Goal: Task Accomplishment & Management: Complete application form

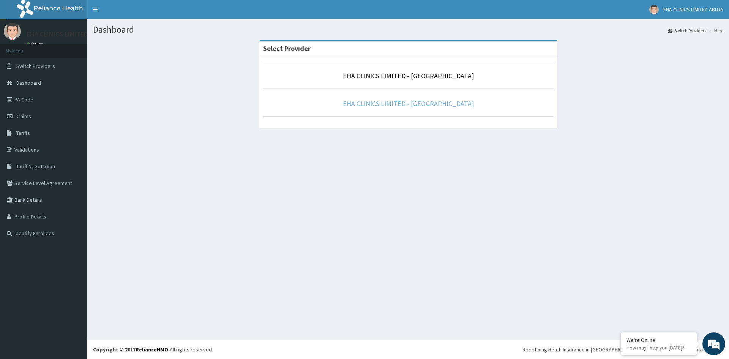
click at [412, 104] on link "EHA CLINICS LIMITED - KANO" at bounding box center [408, 103] width 131 height 9
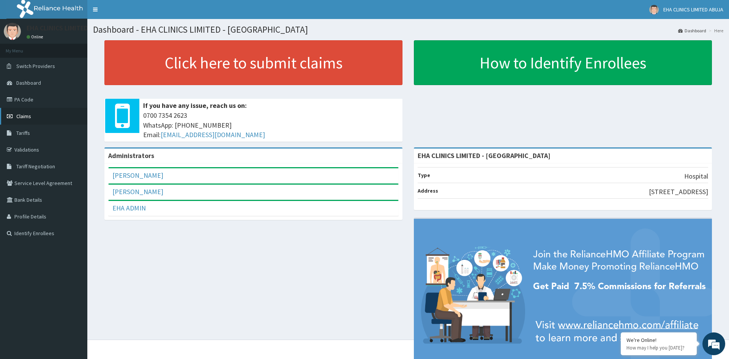
click at [21, 116] on span "Claims" at bounding box center [23, 116] width 15 height 7
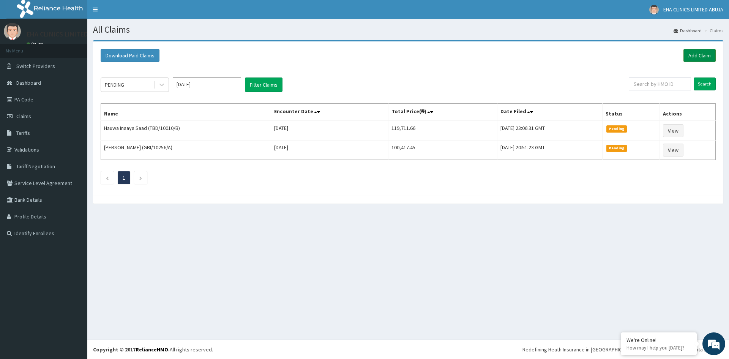
click at [689, 53] on link "Add Claim" at bounding box center [699, 55] width 32 height 13
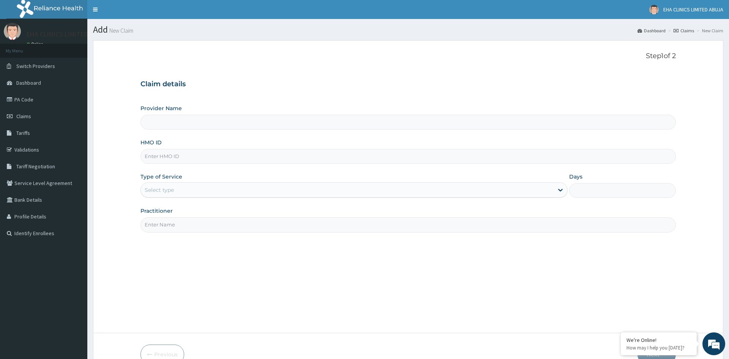
click at [192, 156] on input "HMO ID" at bounding box center [407, 156] width 535 height 15
paste input "GBI/10256/B"
type input "GBI/10256/B"
type input "EHA CLINICS LIMITED - [GEOGRAPHIC_DATA]"
type input "GBI/10256/B"
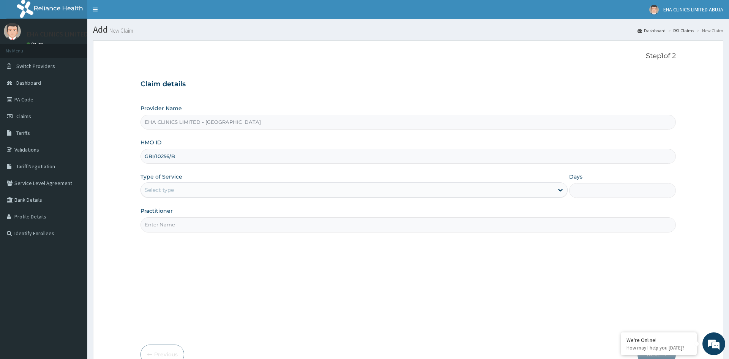
click at [215, 191] on div "Select type" at bounding box center [347, 190] width 412 height 12
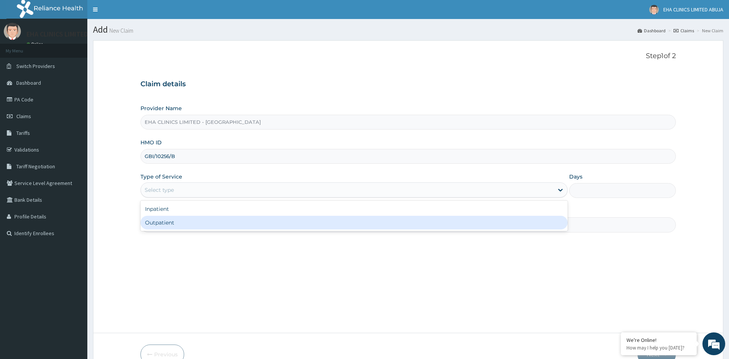
click at [192, 220] on div "Outpatient" at bounding box center [353, 223] width 427 height 14
type input "1"
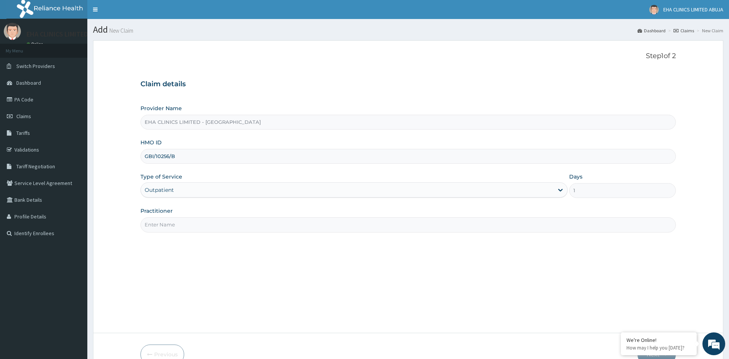
click at [178, 222] on input "Practitioner" at bounding box center [407, 224] width 535 height 15
type input "[PERSON_NAME]"
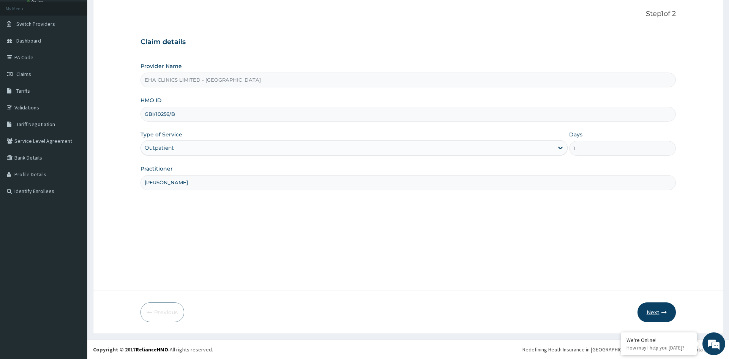
click at [652, 308] on button "Next" at bounding box center [656, 312] width 38 height 20
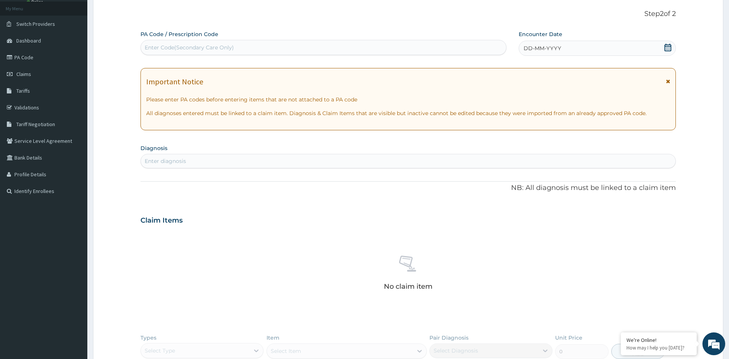
click at [541, 43] on div "DD-MM-YYYY" at bounding box center [596, 48] width 157 height 15
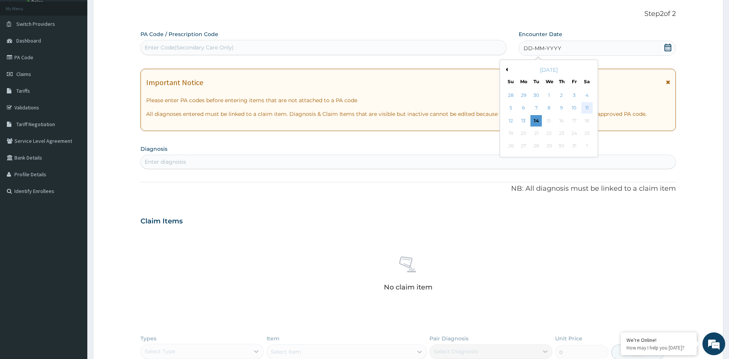
click at [585, 107] on div "11" at bounding box center [586, 107] width 11 height 11
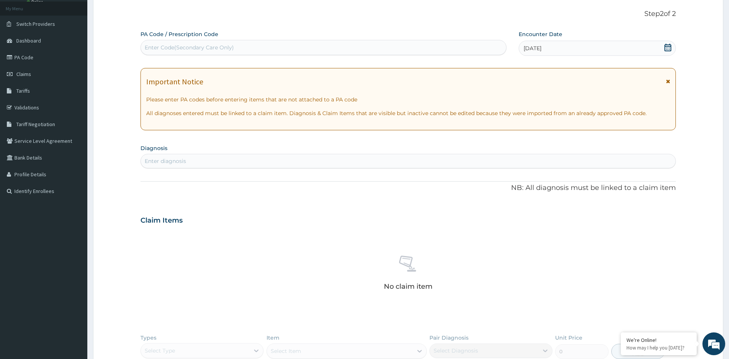
click at [209, 161] on div "Enter diagnosis" at bounding box center [408, 161] width 534 height 12
type input "disorder of breast"
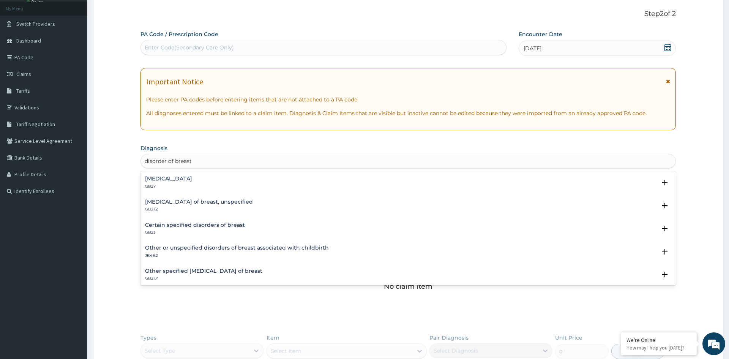
click at [192, 176] on h4 "Other specified disorders of breast" at bounding box center [168, 179] width 47 height 6
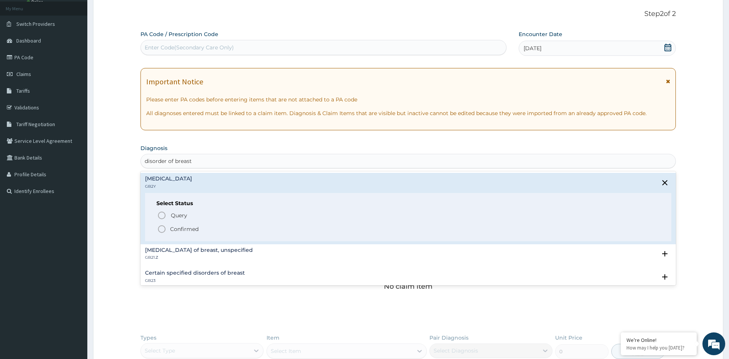
click at [160, 227] on icon "status option filled" at bounding box center [161, 228] width 9 height 9
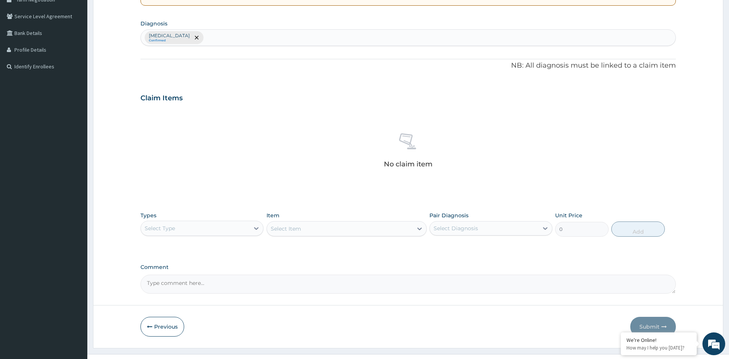
scroll to position [181, 0]
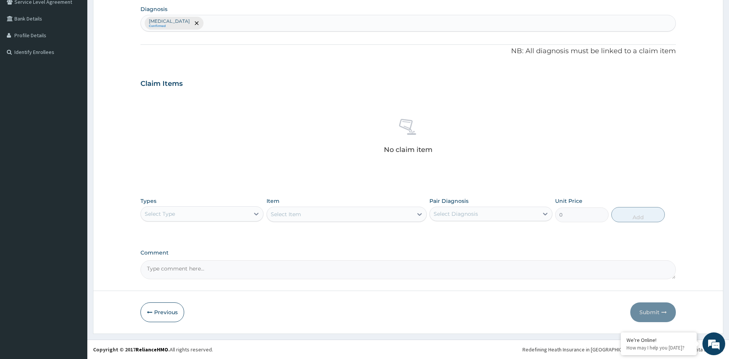
click at [238, 208] on div "Select Type" at bounding box center [195, 214] width 109 height 12
click at [198, 265] on div "Procedures" at bounding box center [201, 260] width 123 height 14
click at [311, 214] on div "Select Item" at bounding box center [340, 214] width 146 height 12
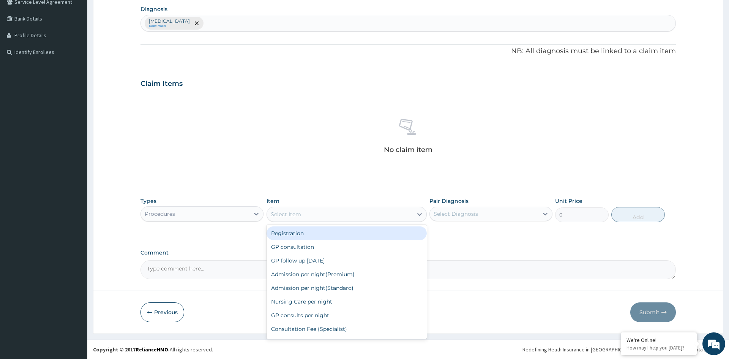
click at [294, 236] on div "Registration" at bounding box center [346, 233] width 161 height 14
type input "5500"
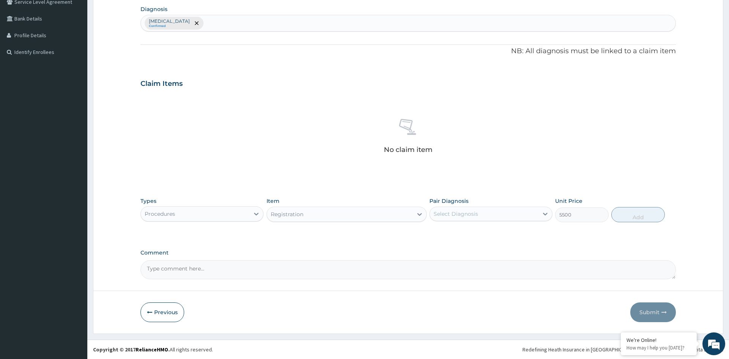
click at [452, 217] on div "Select Diagnosis" at bounding box center [455, 214] width 44 height 8
click at [453, 232] on label "Other specified disorders of breast" at bounding box center [465, 232] width 47 height 8
checkbox input "true"
click at [629, 213] on button "Add" at bounding box center [638, 214] width 54 height 15
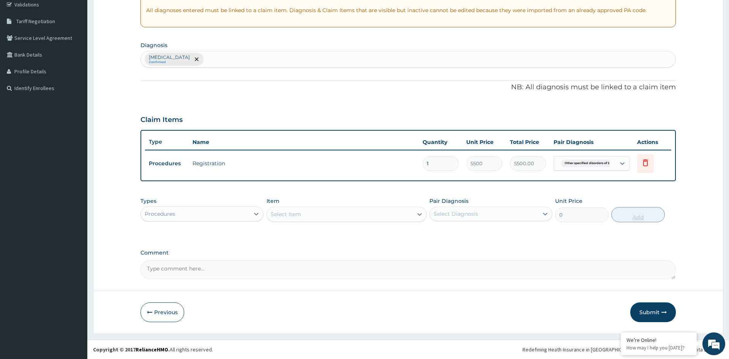
scroll to position [145, 0]
click at [351, 214] on div "Select Item" at bounding box center [340, 214] width 146 height 12
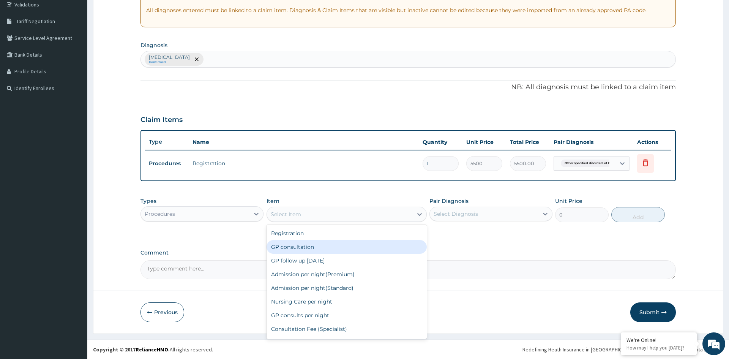
click at [332, 247] on div "GP consultation" at bounding box center [346, 247] width 161 height 14
type input "12000"
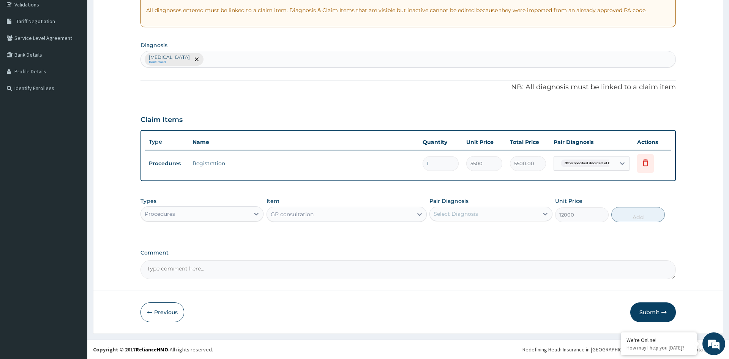
click at [468, 216] on div "Select Diagnosis" at bounding box center [455, 214] width 44 height 8
click at [462, 235] on label "Other specified disorders of breast" at bounding box center [465, 232] width 47 height 8
checkbox input "true"
click at [638, 215] on button "Add" at bounding box center [638, 214] width 54 height 15
type input "0"
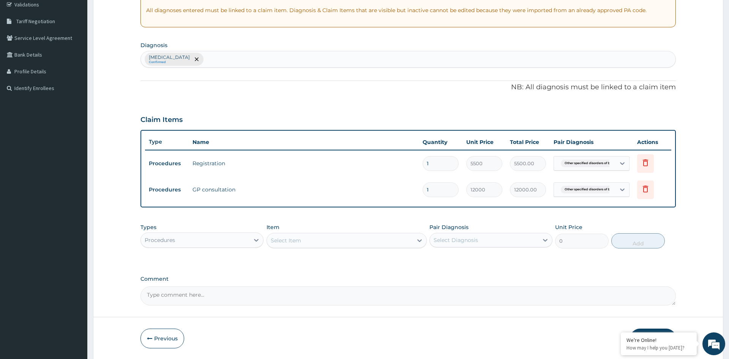
click at [233, 239] on div "Procedures" at bounding box center [195, 240] width 109 height 12
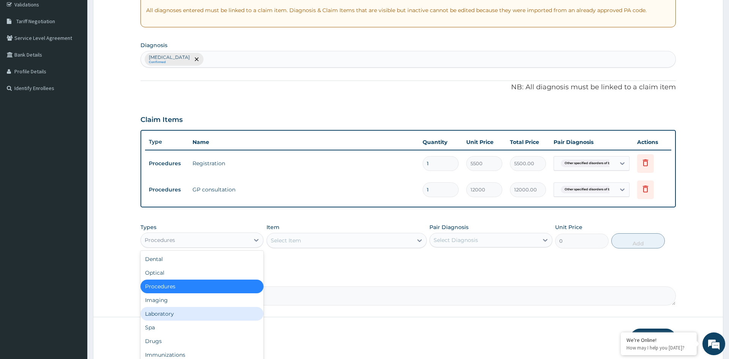
click at [198, 307] on div "Laboratory" at bounding box center [201, 314] width 123 height 14
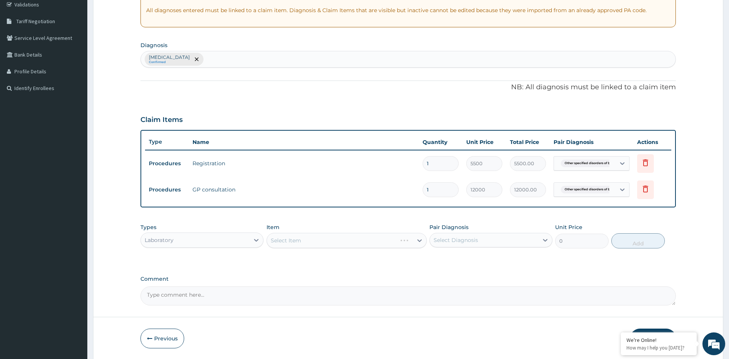
click at [311, 241] on div "Select Item" at bounding box center [346, 240] width 161 height 15
click at [311, 241] on div "Select Item" at bounding box center [340, 240] width 146 height 12
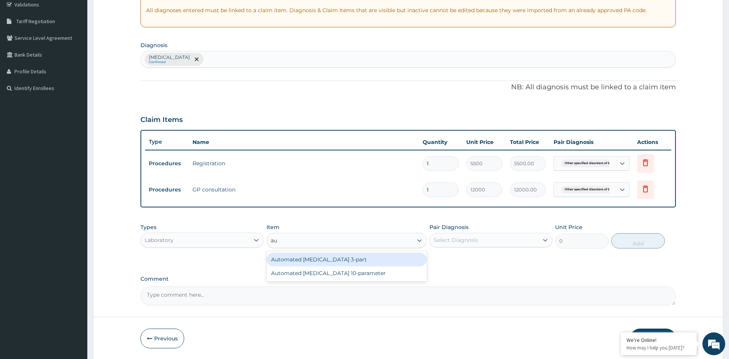
type input "aut"
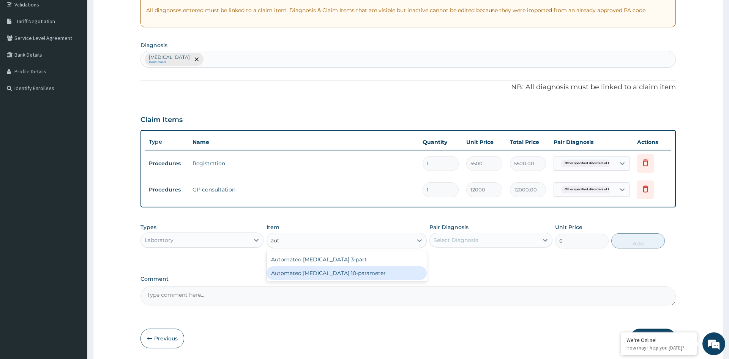
click at [331, 271] on div "Automated Urinalysis 10-parameter" at bounding box center [346, 273] width 161 height 14
type input "4900"
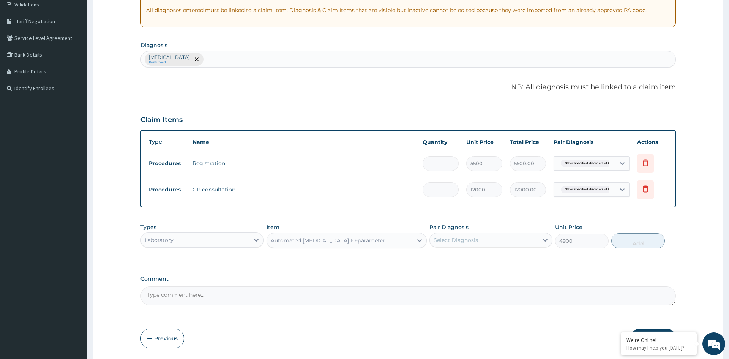
click at [471, 234] on div "Select Diagnosis" at bounding box center [484, 240] width 109 height 12
click at [464, 262] on label "Other specified disorders of breast" at bounding box center [465, 259] width 47 height 8
checkbox input "true"
click at [637, 241] on button "Add" at bounding box center [638, 240] width 54 height 15
type input "0"
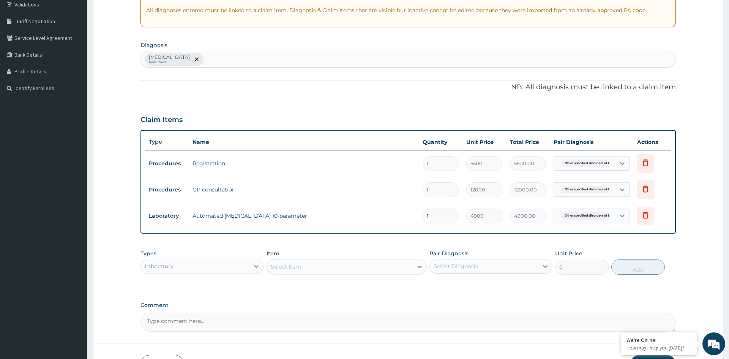
click at [201, 263] on div "Laboratory" at bounding box center [195, 266] width 109 height 12
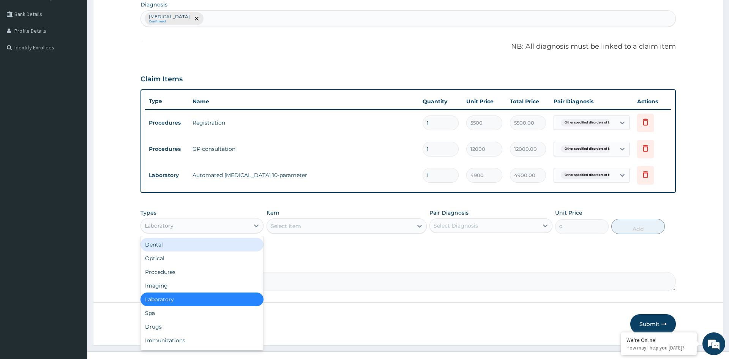
scroll to position [187, 0]
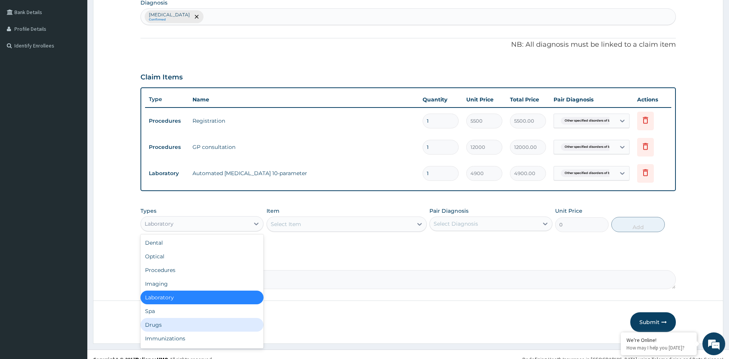
click at [170, 327] on div "Drugs" at bounding box center [201, 325] width 123 height 14
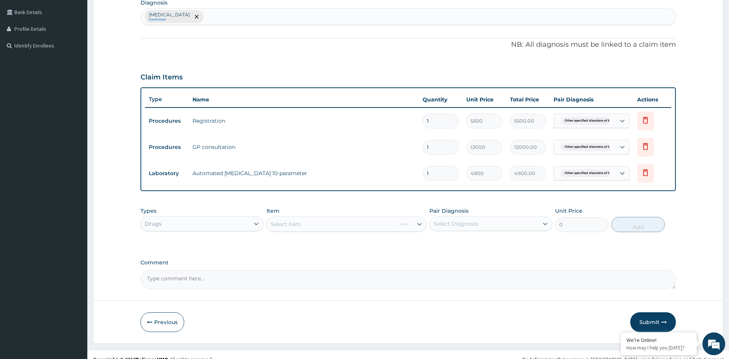
click at [317, 225] on div "Select Item" at bounding box center [346, 223] width 161 height 15
click at [313, 225] on div "Select Item" at bounding box center [346, 223] width 161 height 15
click at [334, 223] on div "Select Item" at bounding box center [340, 224] width 146 height 12
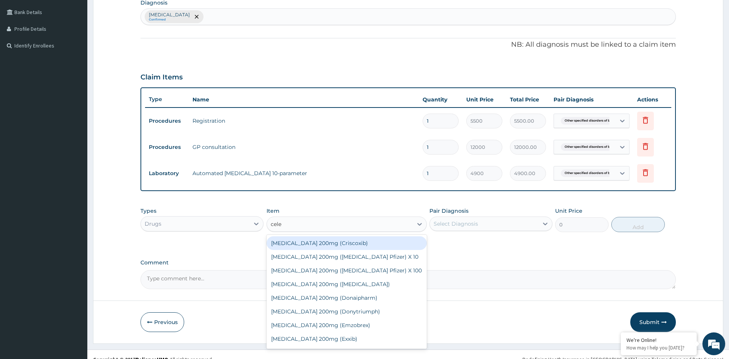
type input "celec"
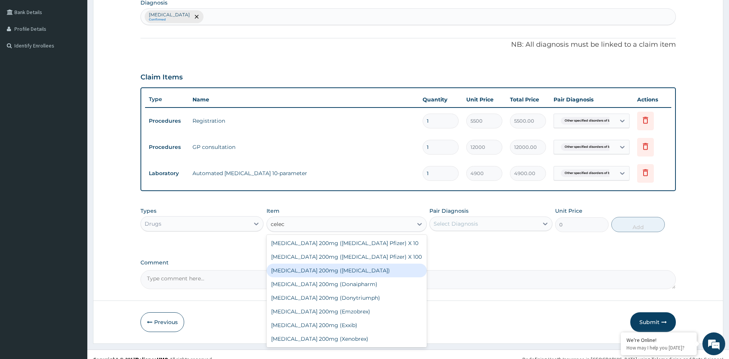
click at [345, 271] on div "Celecoxib 200mg (Celebrex)" at bounding box center [346, 270] width 161 height 14
type input "1334.97"
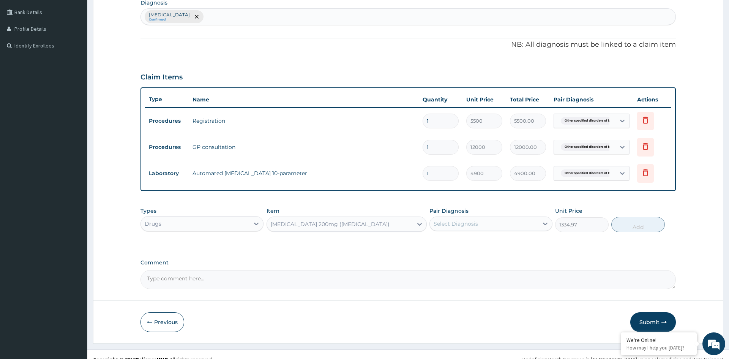
click at [374, 224] on div "Celecoxib 200mg (Celebrex)" at bounding box center [340, 224] width 146 height 12
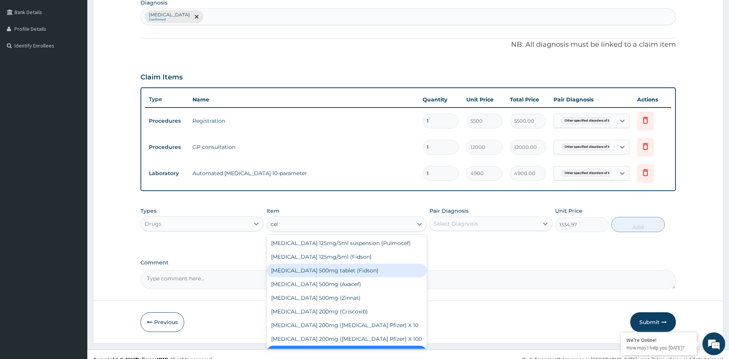
scroll to position [0, 0]
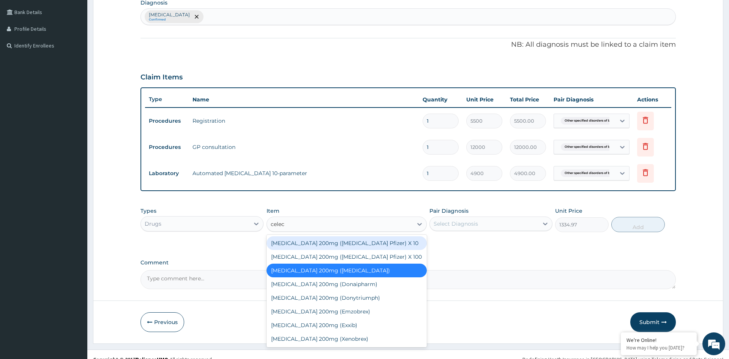
type input "celeco"
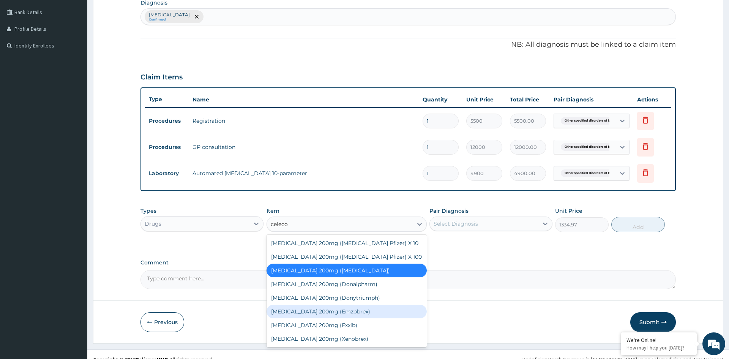
click at [339, 307] on div "Celecoxib 200mg (Emzobrex)" at bounding box center [346, 311] width 161 height 14
type input "415.13"
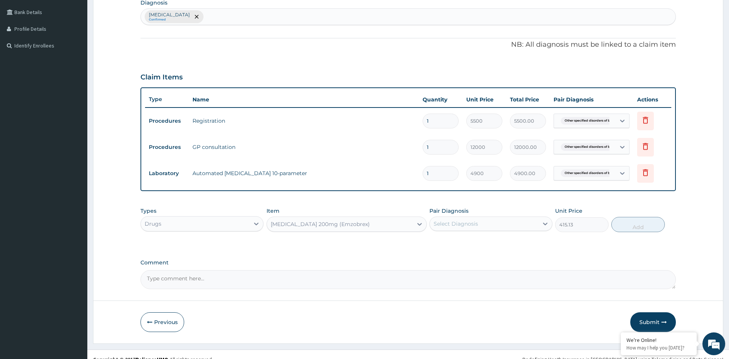
click at [367, 224] on div "Celecoxib 200mg (Emzobrex)" at bounding box center [340, 224] width 146 height 12
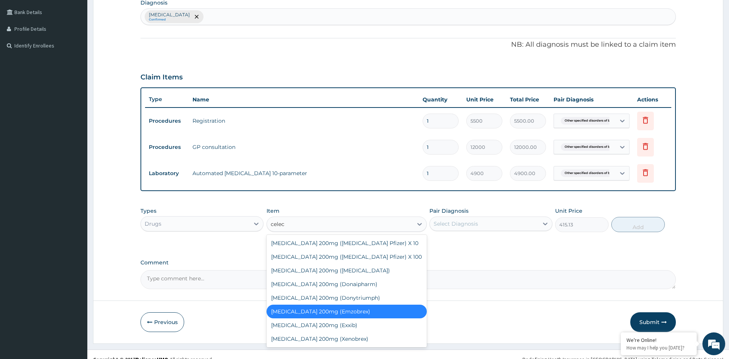
type input "celeco"
click at [325, 339] on div "Celecoxib 200mg (Xenobrex)" at bounding box center [346, 339] width 161 height 14
type input "625"
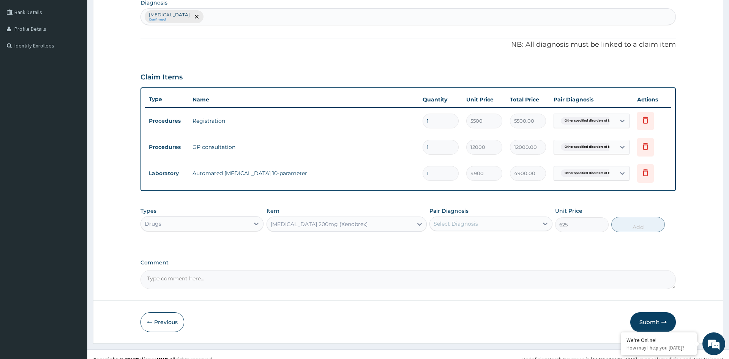
click at [374, 223] on div "Celecoxib 200mg (Xenobrex)" at bounding box center [340, 224] width 146 height 12
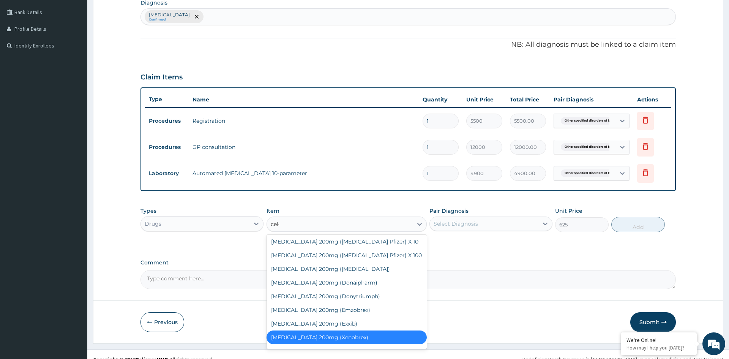
scroll to position [12, 0]
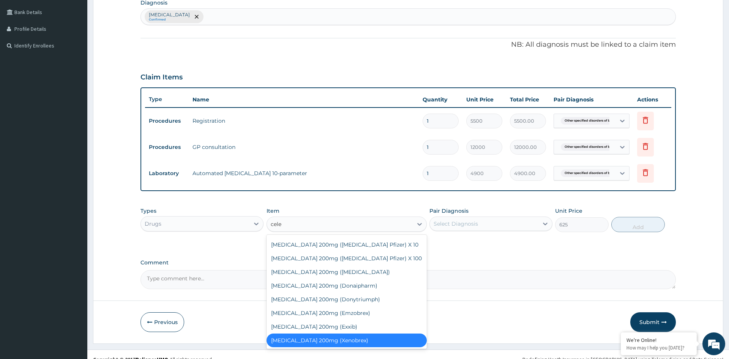
type input "celec"
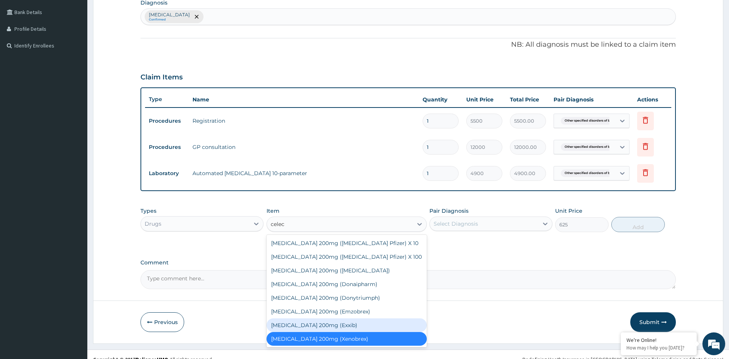
click at [320, 324] on div "Celecoxib 200mg (Exxib)" at bounding box center [346, 325] width 161 height 14
type input "288.33"
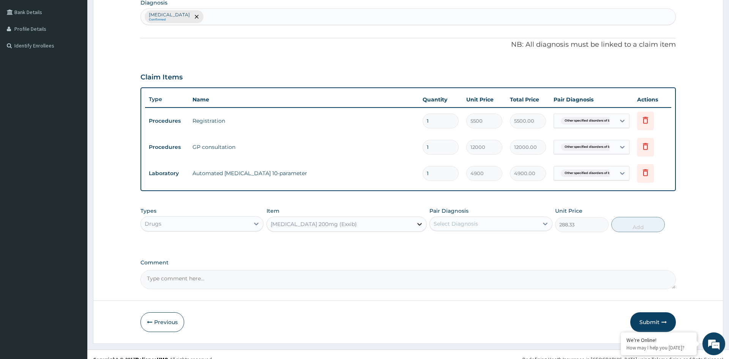
click at [418, 224] on icon at bounding box center [419, 224] width 5 height 3
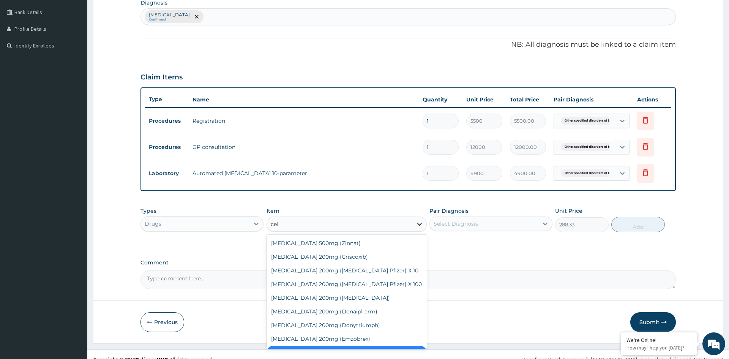
scroll to position [2, 0]
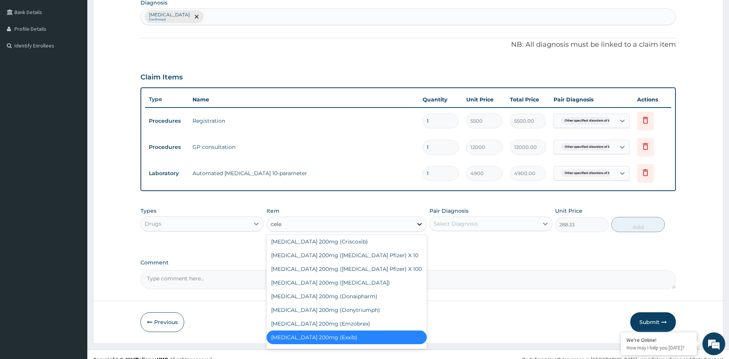
type input "celec"
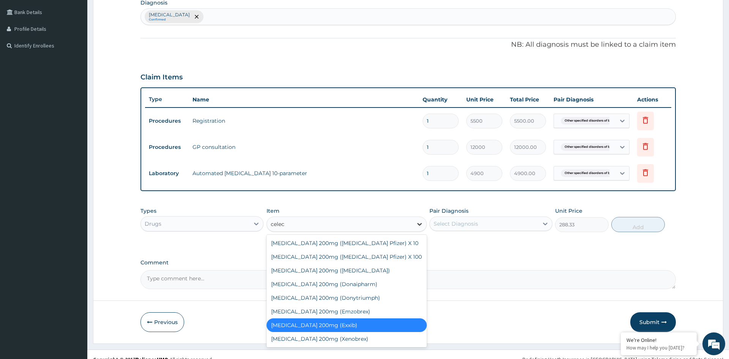
scroll to position [0, 0]
click at [327, 296] on div "Celecoxib 200mg (Donytriumph)" at bounding box center [346, 298] width 161 height 14
type input "625"
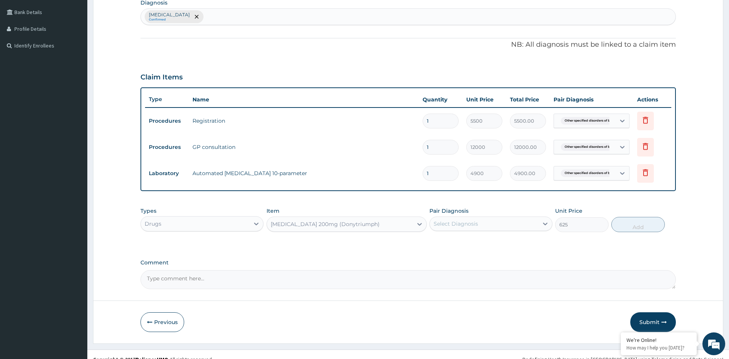
click at [361, 227] on div "Celecoxib 200mg (Donytriumph)" at bounding box center [340, 224] width 146 height 12
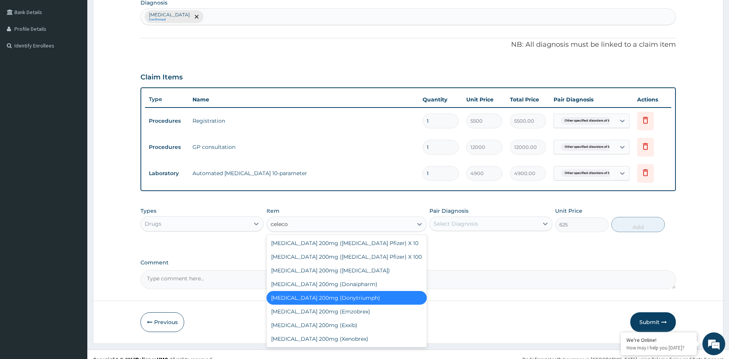
type input "celecox"
click at [331, 241] on div "Celecoxib 200mg (Celebrex Pfizer) X 10" at bounding box center [346, 243] width 161 height 14
type input "2190"
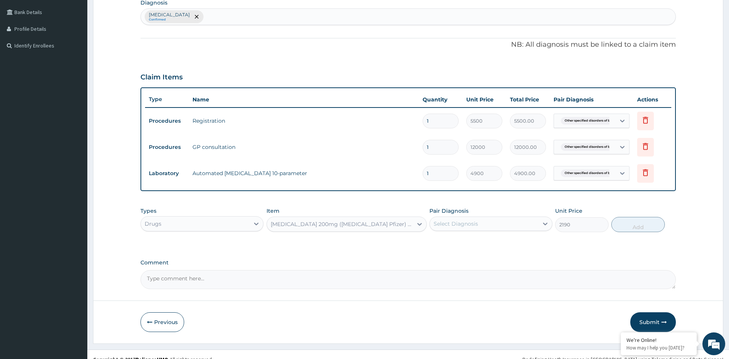
click at [468, 223] on div "Select Diagnosis" at bounding box center [455, 224] width 44 height 8
click at [463, 241] on label "Other specified disorders of breast" at bounding box center [465, 242] width 47 height 8
checkbox input "true"
click at [630, 225] on button "Add" at bounding box center [638, 224] width 54 height 15
type input "0"
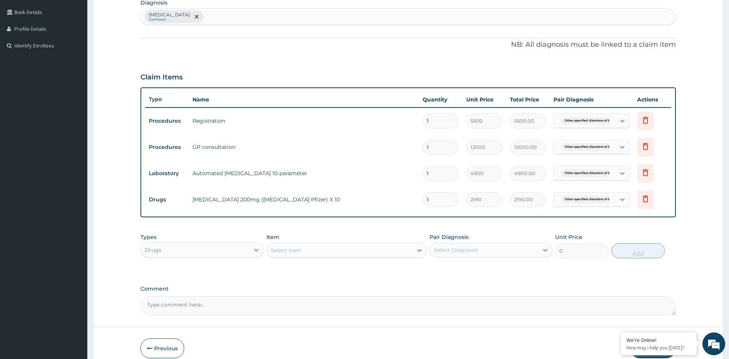
type input "14"
type input "30660.00"
type input "14"
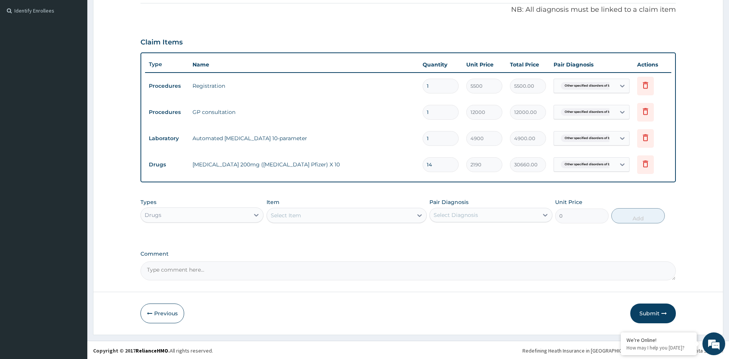
scroll to position [224, 0]
click at [649, 312] on button "Submit" at bounding box center [653, 312] width 46 height 20
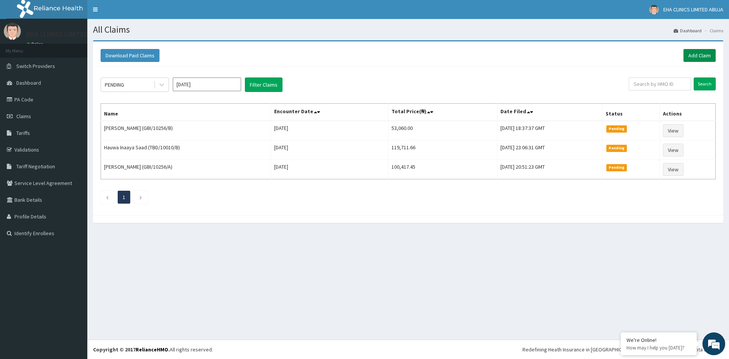
click at [696, 54] on link "Add Claim" at bounding box center [699, 55] width 32 height 13
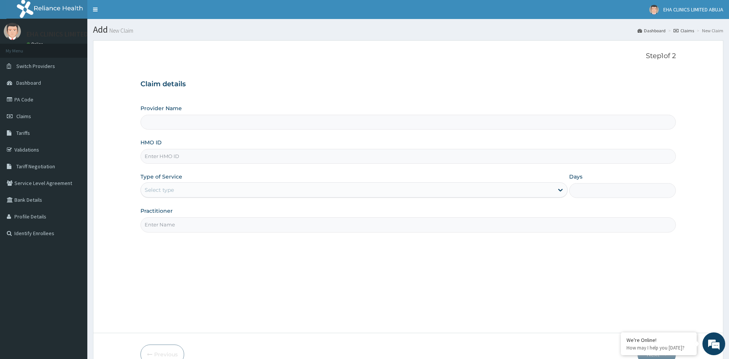
type input "EHA CLINICS LIMITED - [GEOGRAPHIC_DATA]"
click at [222, 157] on input "HMO ID" at bounding box center [407, 156] width 535 height 15
paste input "GBI/10256/A"
type input "GBI/10256/A"
click at [189, 189] on div "Select type" at bounding box center [347, 190] width 412 height 12
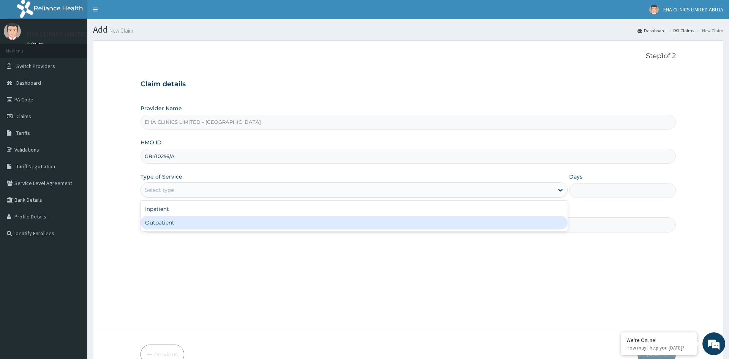
click at [172, 219] on div "Outpatient" at bounding box center [353, 223] width 427 height 14
type input "1"
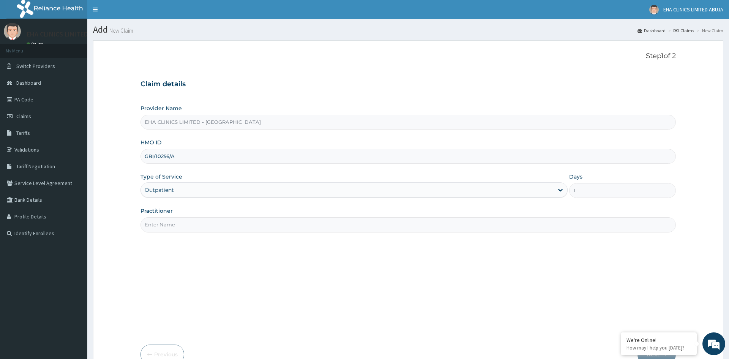
click at [176, 224] on input "Practitioner" at bounding box center [407, 224] width 535 height 15
type input "DR beli"
click at [352, 282] on div "Step 1 of 2 Claim details Provider Name EHA CLINICS LIMITED - KANO HMO ID GBI/1…" at bounding box center [407, 186] width 535 height 269
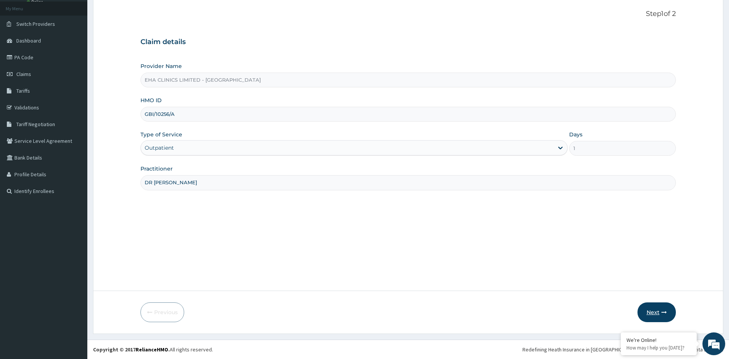
click at [657, 310] on button "Next" at bounding box center [656, 312] width 38 height 20
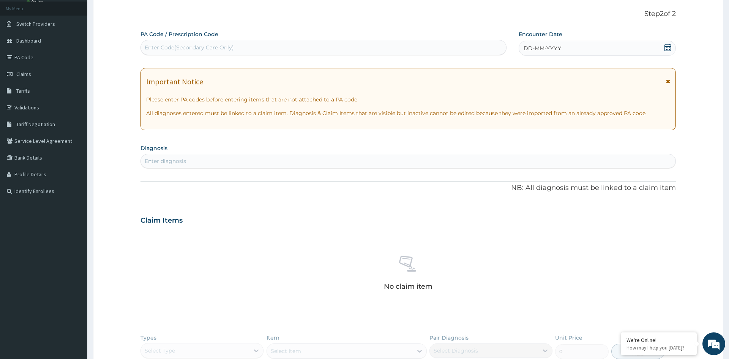
click at [559, 47] on span "DD-MM-YYYY" at bounding box center [542, 48] width 38 height 8
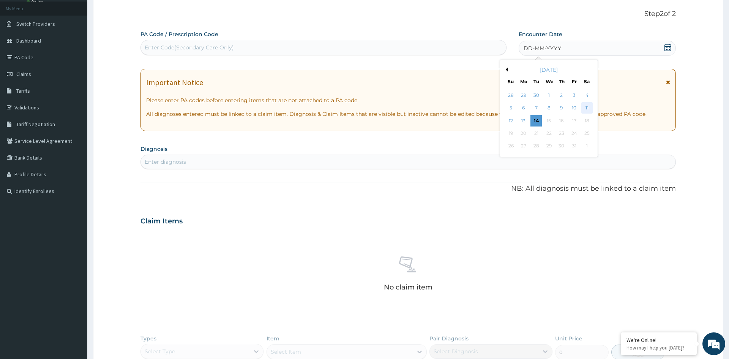
click at [585, 106] on div "11" at bounding box center [586, 107] width 11 height 11
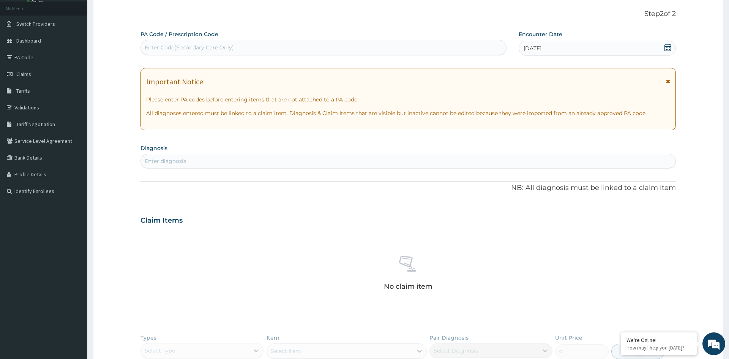
click at [369, 47] on div "Enter Code(Secondary Care Only)" at bounding box center [323, 47] width 365 height 12
click at [181, 160] on div "Enter diagnosis" at bounding box center [165, 161] width 41 height 8
type input "low back pain"
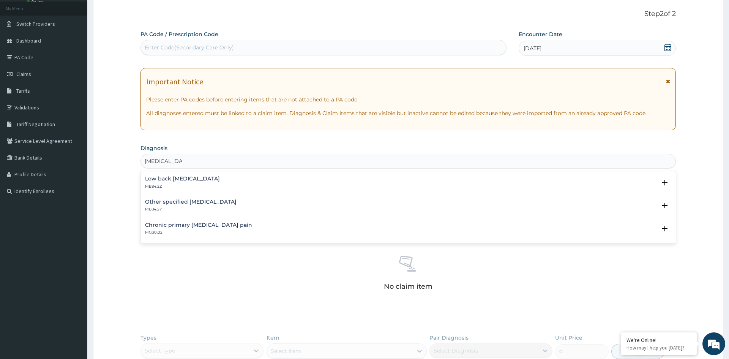
click at [196, 181] on h4 "Low back pain, unspecified" at bounding box center [182, 179] width 75 height 6
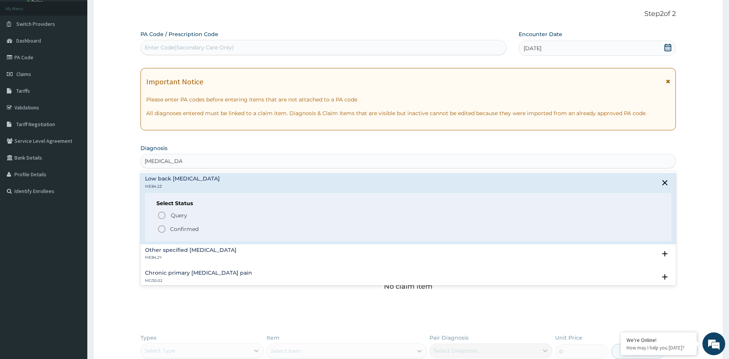
click at [164, 229] on icon "status option filled" at bounding box center [161, 228] width 9 height 9
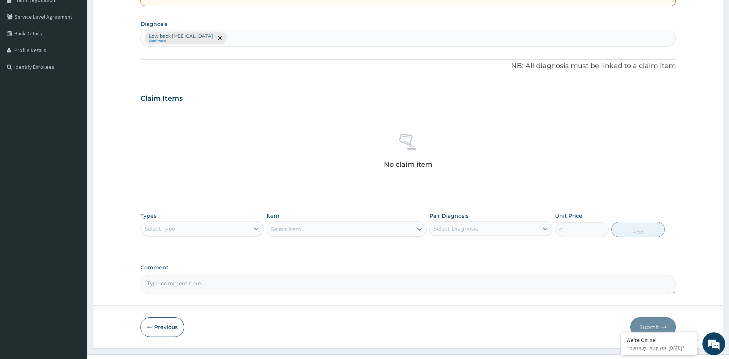
scroll to position [181, 0]
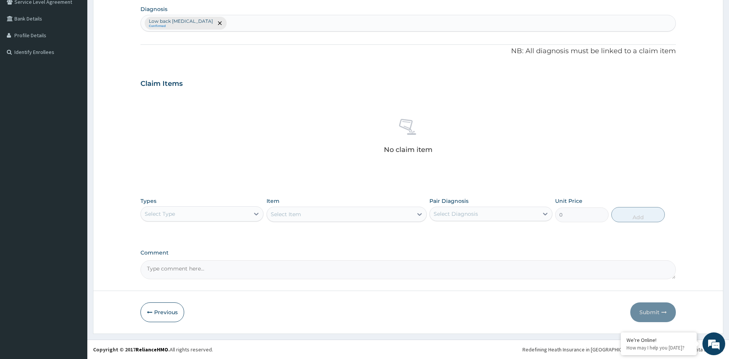
click at [235, 212] on div "Select Type" at bounding box center [195, 214] width 109 height 12
click at [208, 264] on div "Procedures" at bounding box center [201, 260] width 123 height 14
click at [343, 213] on div "Select Item" at bounding box center [346, 213] width 161 height 15
click at [391, 216] on div "Select Item" at bounding box center [340, 214] width 146 height 12
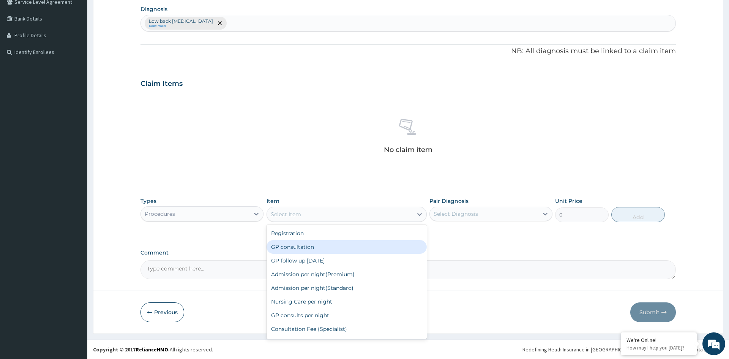
click at [362, 242] on div "GP consultation" at bounding box center [346, 247] width 161 height 14
type input "12000"
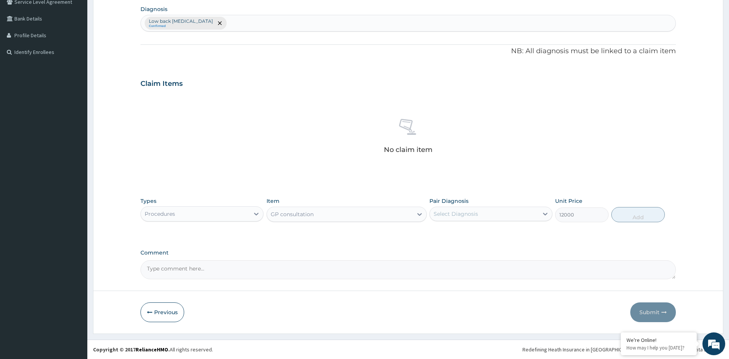
click at [470, 214] on div "Select Diagnosis" at bounding box center [455, 214] width 44 height 8
click at [462, 231] on label "Low back pain, unspecified" at bounding box center [479, 232] width 75 height 8
checkbox input "true"
click at [647, 217] on button "Add" at bounding box center [638, 214] width 54 height 15
type input "0"
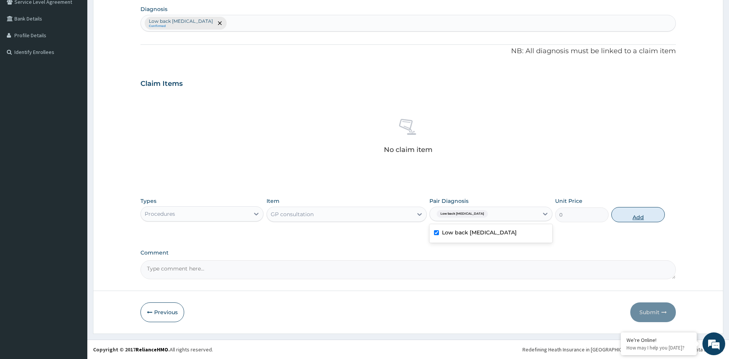
scroll to position [145, 0]
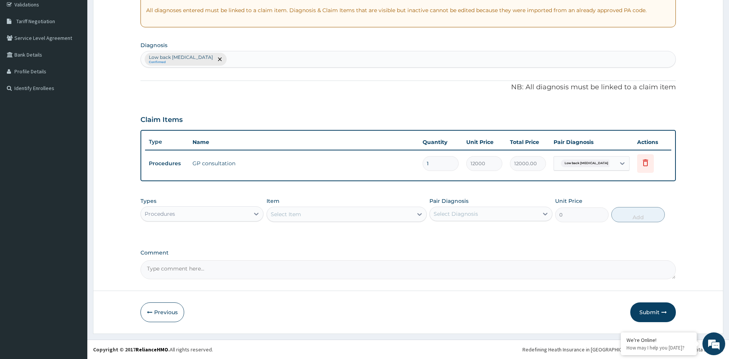
click at [241, 215] on div "Procedures" at bounding box center [195, 214] width 109 height 12
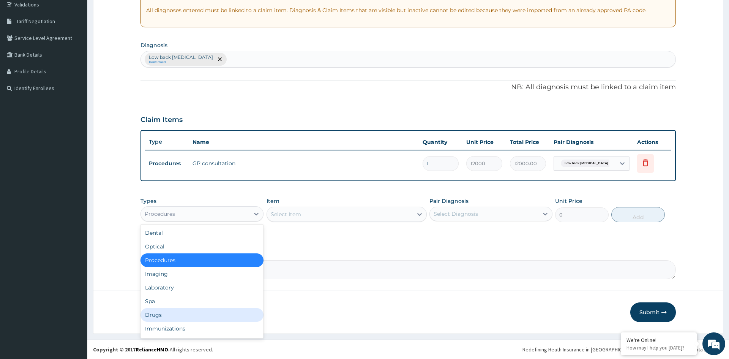
click at [184, 310] on div "Drugs" at bounding box center [201, 315] width 123 height 14
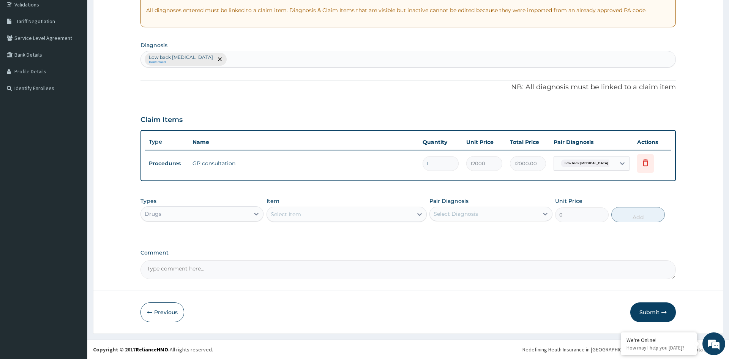
click at [299, 214] on div "Select Item" at bounding box center [286, 214] width 30 height 8
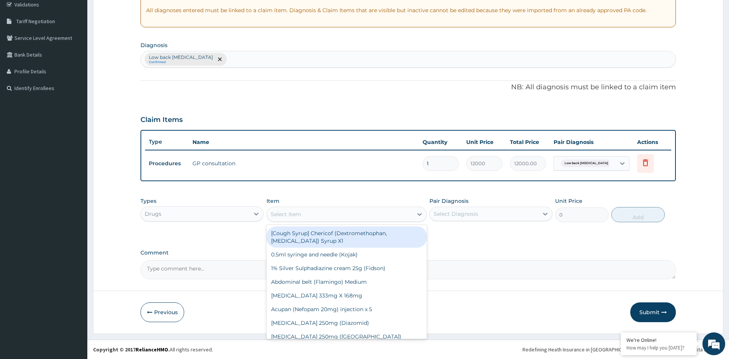
paste input "Dexilant"
type input "Dexilant"
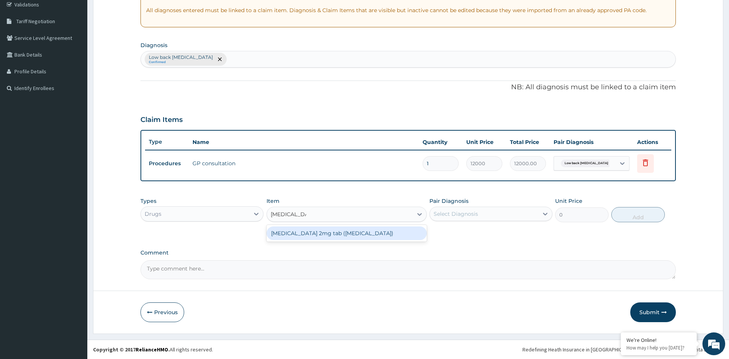
click at [307, 232] on div "Tizanidine 2mg tab (Dexilant)" at bounding box center [346, 233] width 161 height 14
type input "166.67"
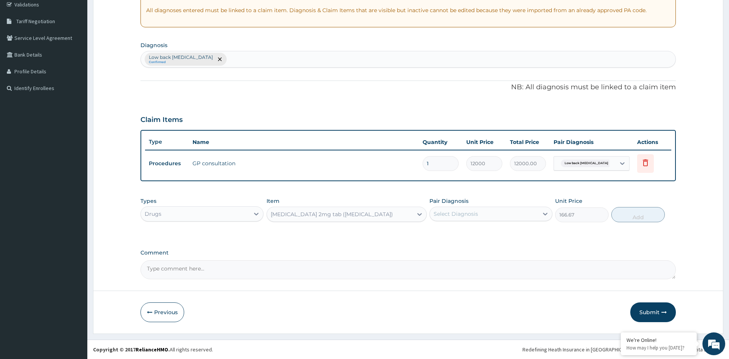
click at [450, 216] on div "Select Diagnosis" at bounding box center [455, 214] width 44 height 8
click at [449, 232] on label "Low back pain, unspecified" at bounding box center [479, 232] width 75 height 8
checkbox input "true"
click at [625, 214] on button "Add" at bounding box center [638, 214] width 54 height 15
type input "0"
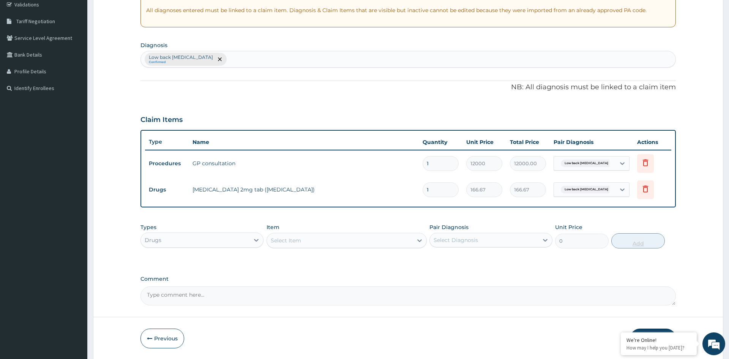
type input "14"
type input "2333.38"
type input "14"
click at [346, 239] on div "Select Item" at bounding box center [340, 240] width 146 height 12
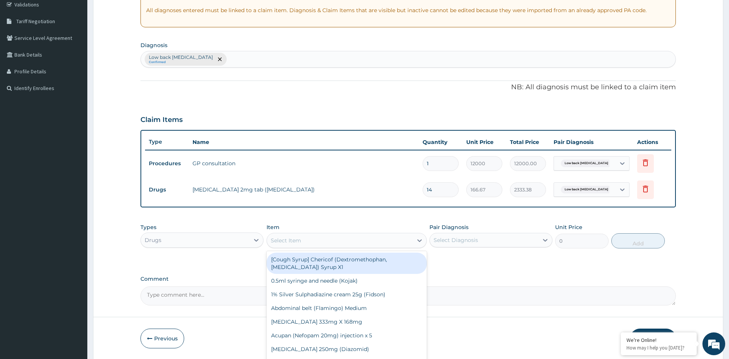
paste input "Neurogesic"
type input "Neurogesic"
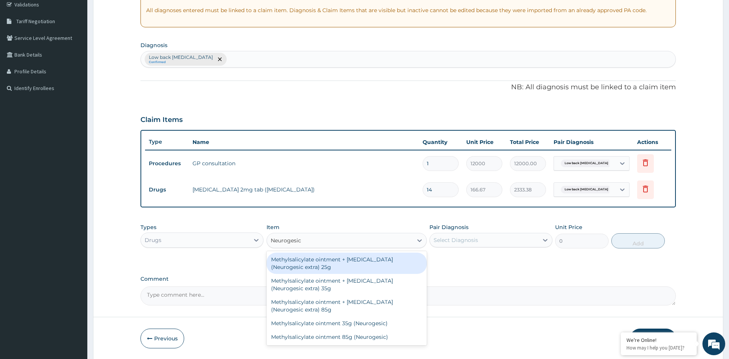
click at [340, 269] on div "Methylsalicylate ointment + diclofenac (Neurogesic extra) 25g" at bounding box center [346, 262] width 161 height 21
type input "2222.23"
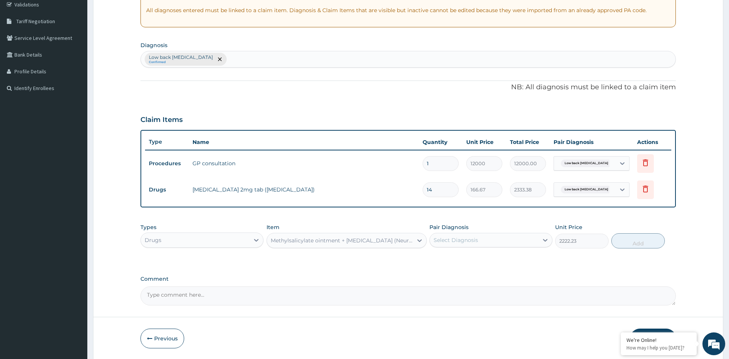
paste input "Neurogesic"
type input "Neurogesic"
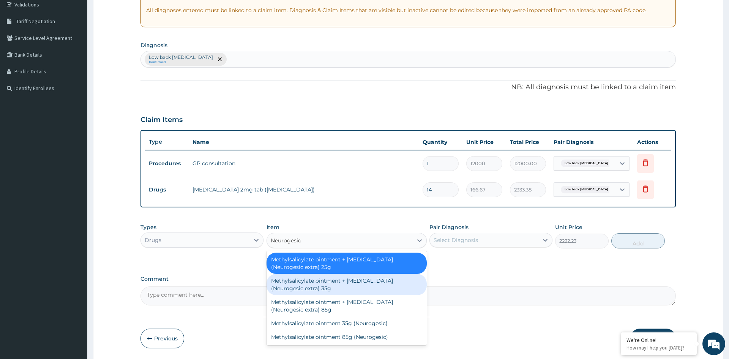
click at [298, 289] on div "Methylsalicylate ointment + diclofenac (Neurogesic extra) 35g" at bounding box center [346, 284] width 161 height 21
type input "4200"
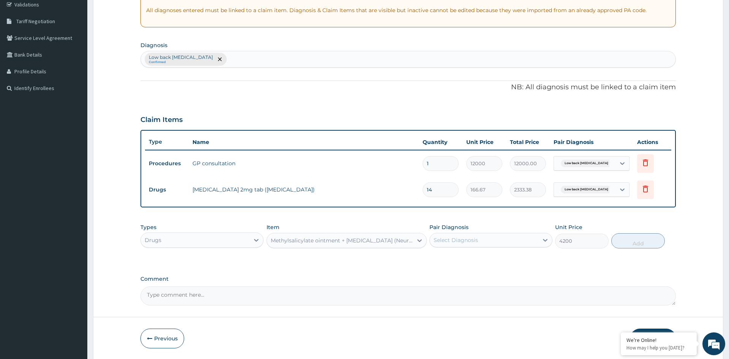
click at [533, 236] on div "Select Diagnosis" at bounding box center [484, 240] width 109 height 12
click at [508, 257] on label "Low back pain, unspecified" at bounding box center [479, 259] width 75 height 8
checkbox input "true"
click at [628, 241] on button "Add" at bounding box center [638, 240] width 54 height 15
type input "0"
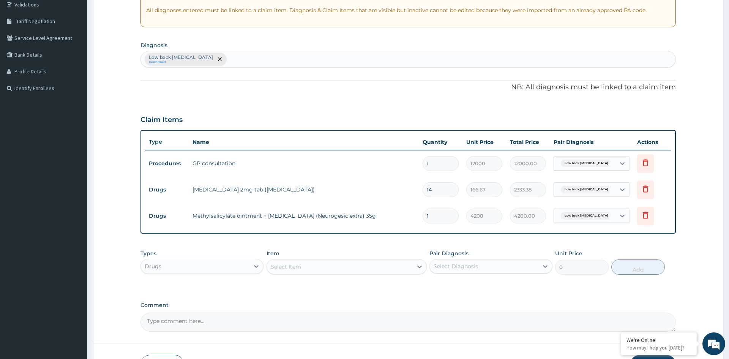
scroll to position [0, 0]
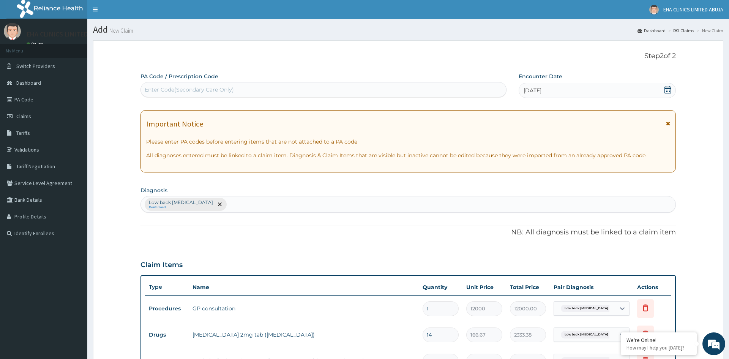
click at [323, 90] on div "Enter Code(Secondary Care Only)" at bounding box center [323, 90] width 365 height 12
paste input "PA/5F6C04"
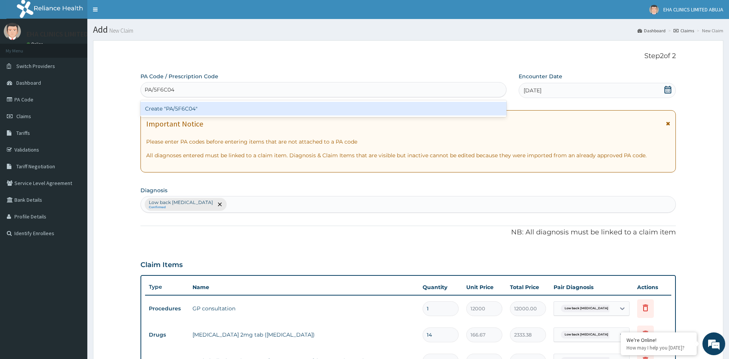
type input "PA/5F6C04"
click at [316, 143] on div "PA Code / Prescription Code option Create "PA/5F6C04" focused, 1 of 1. 1 result…" at bounding box center [407, 274] width 535 height 404
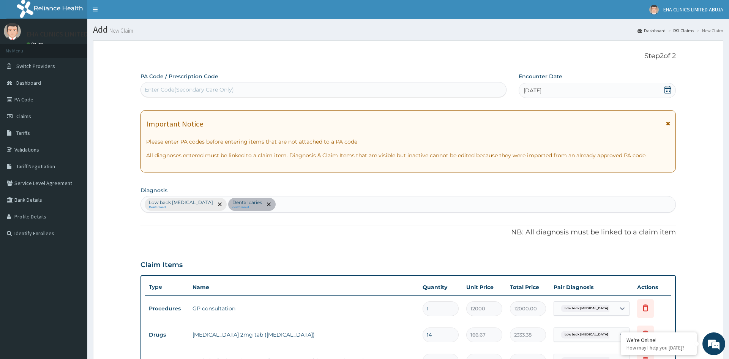
click at [295, 87] on div "Enter Code(Secondary Care Only)" at bounding box center [323, 90] width 365 height 12
paste input "PA/A603E2"
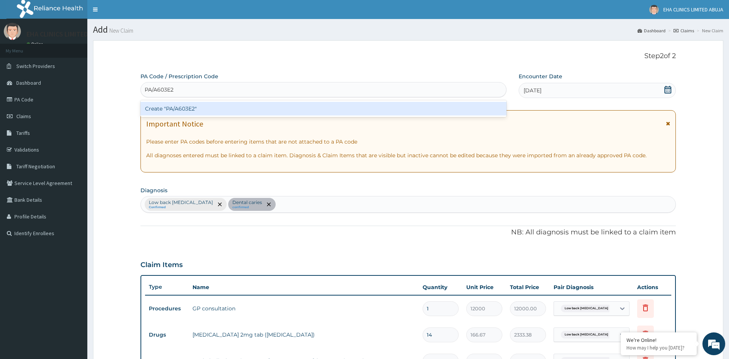
type input "PA/A603E2"
click at [283, 135] on div "PA Code / Prescription Code option Create "PA/A603E2" focused, 1 of 1. 1 result…" at bounding box center [407, 300] width 535 height 456
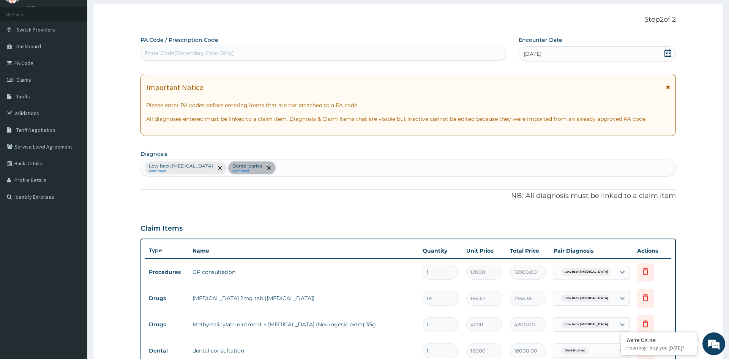
scroll to position [28, 0]
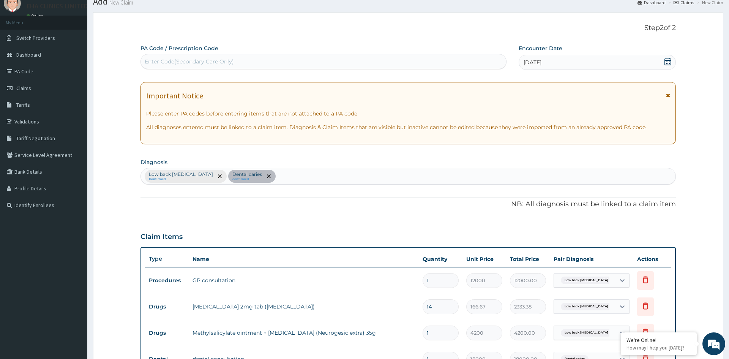
click at [209, 57] on div "Enter Code(Secondary Care Only)" at bounding box center [323, 61] width 365 height 12
paste input "PA/A0AC3B"
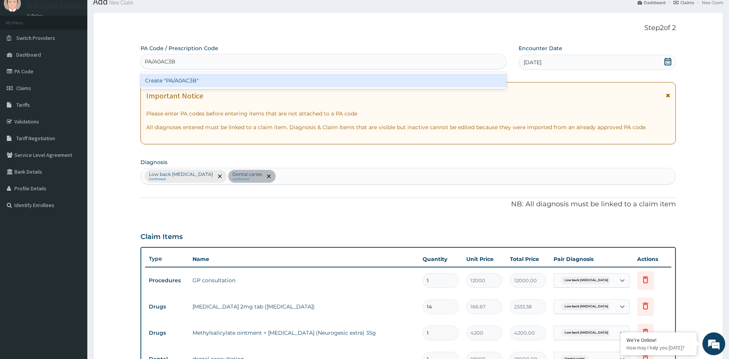
type input "PA/A0AC3B"
click at [211, 112] on div "PA Code / Prescription Code option Create "PA/A0AC3B" focused, 1 of 1. 1 result…" at bounding box center [407, 285] width 535 height 482
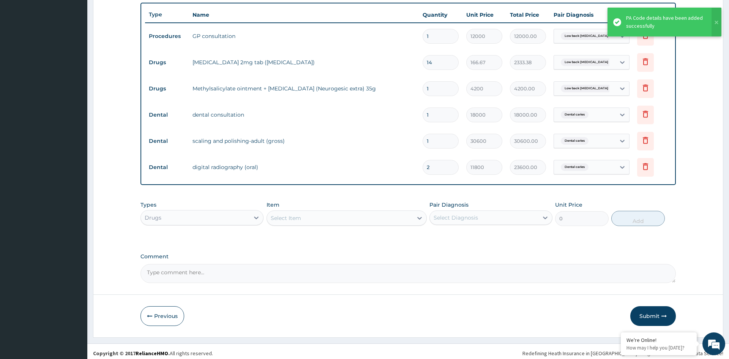
scroll to position [276, 0]
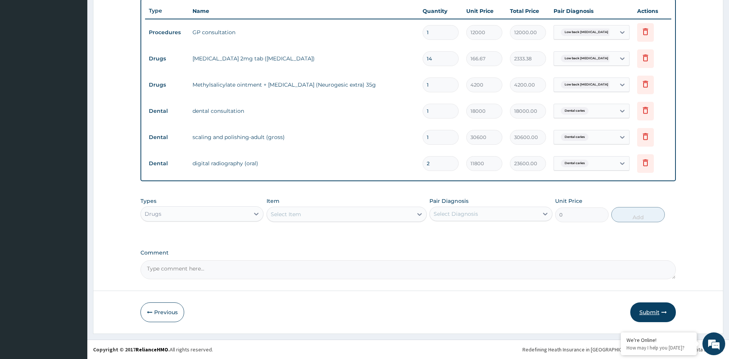
click at [644, 313] on button "Submit" at bounding box center [653, 312] width 46 height 20
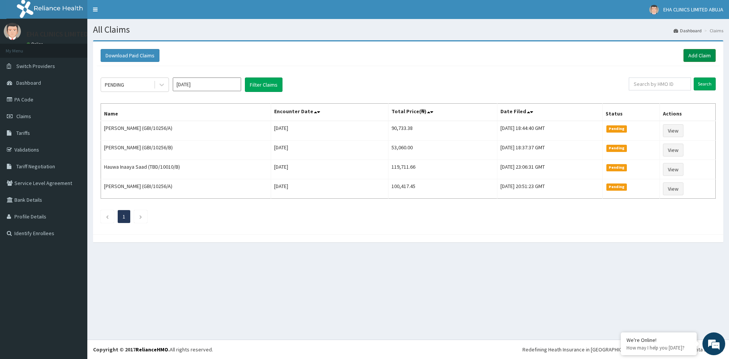
click at [693, 57] on link "Add Claim" at bounding box center [699, 55] width 32 height 13
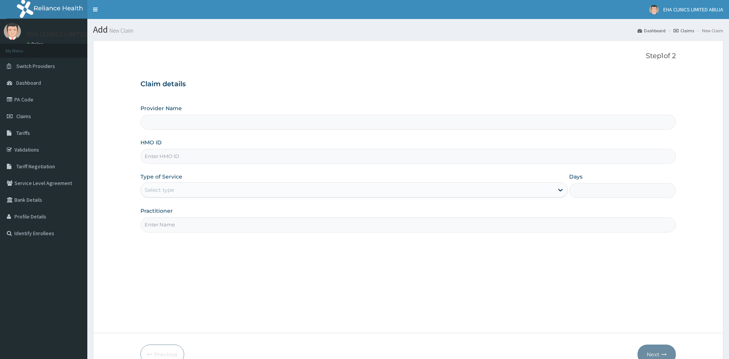
click at [197, 157] on input "HMO ID" at bounding box center [407, 156] width 535 height 15
paste input "GBI/10256/C"
type input "GBI/10256/C"
click at [194, 192] on div "Select type" at bounding box center [347, 190] width 412 height 12
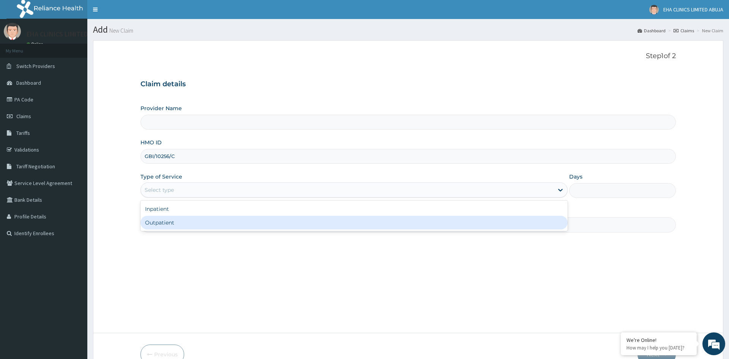
type input "EHA CLINICS LIMITED - [GEOGRAPHIC_DATA]"
click at [184, 221] on div "Outpatient" at bounding box center [353, 223] width 427 height 14
type input "1"
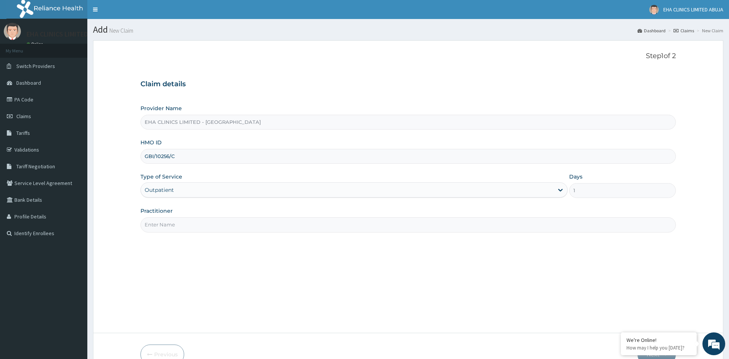
click at [180, 222] on input "Practitioner" at bounding box center [407, 224] width 535 height 15
type input "[PERSON_NAME]"
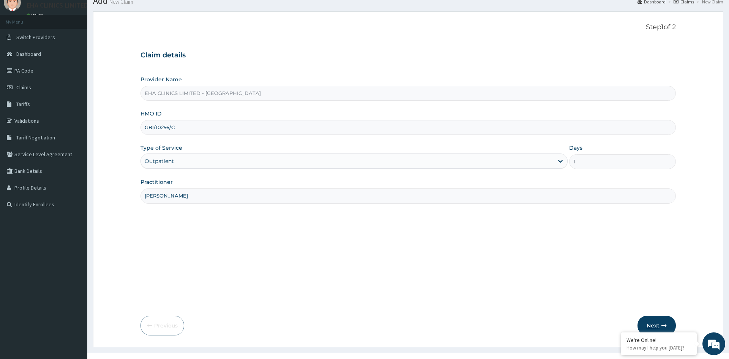
click at [651, 322] on button "Next" at bounding box center [656, 325] width 38 height 20
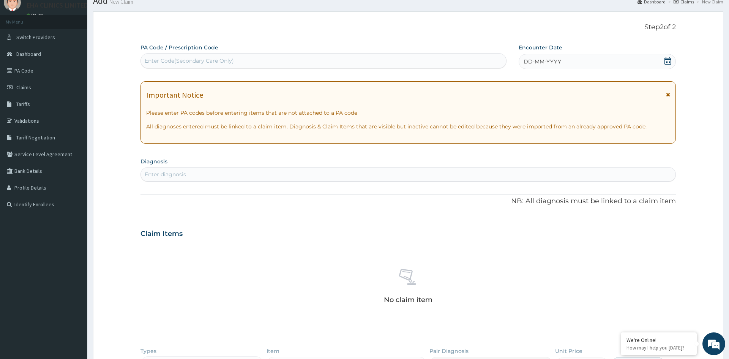
click at [587, 59] on div "DD-MM-YYYY" at bounding box center [596, 61] width 157 height 15
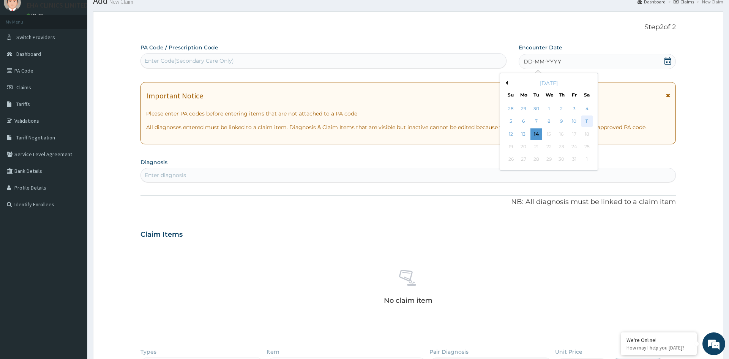
click at [586, 120] on div "11" at bounding box center [586, 121] width 11 height 11
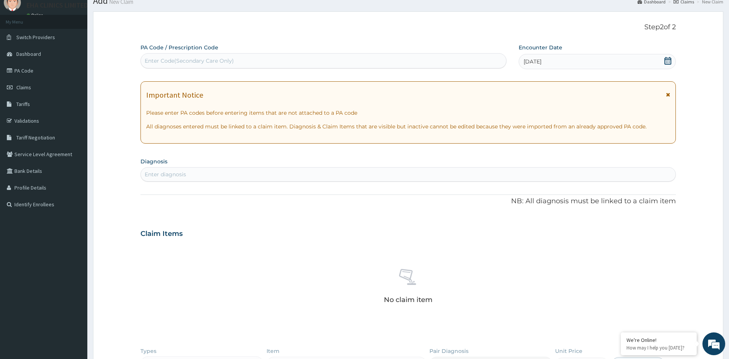
click at [217, 172] on div "Enter diagnosis" at bounding box center [408, 174] width 534 height 12
click at [207, 171] on div "Enter diagnosis" at bounding box center [408, 174] width 534 height 12
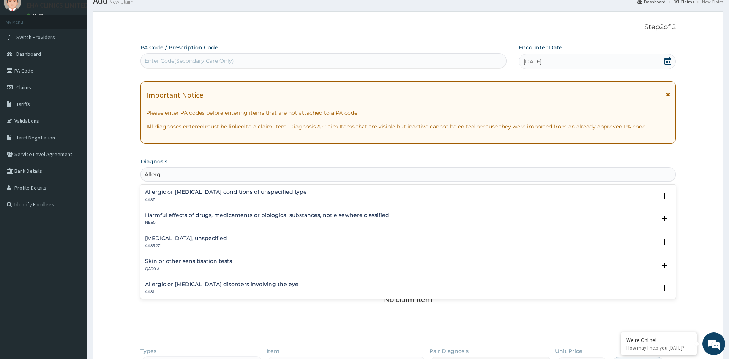
type input "Allergy"
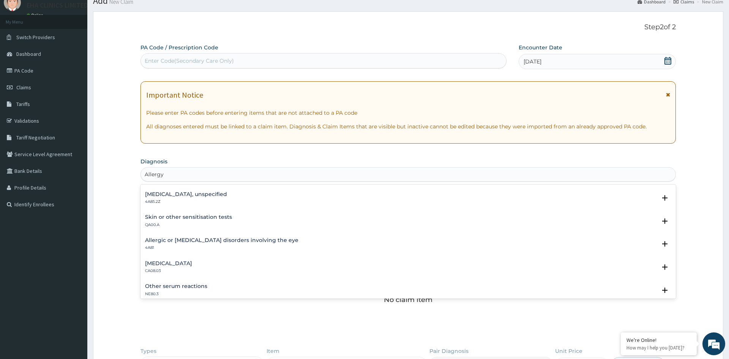
scroll to position [44, 0]
click at [192, 263] on h4 "Other allergic rhinitis" at bounding box center [168, 263] width 47 height 6
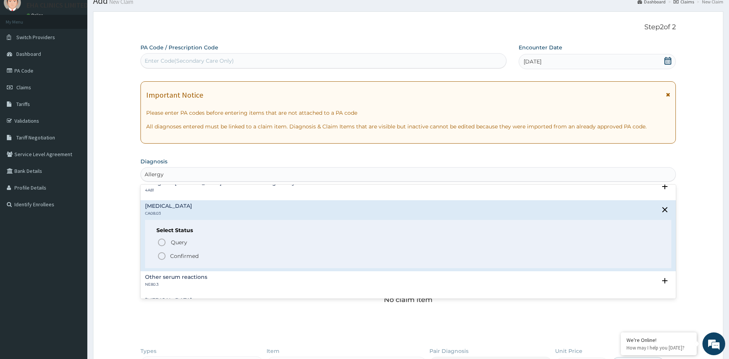
scroll to position [123, 0]
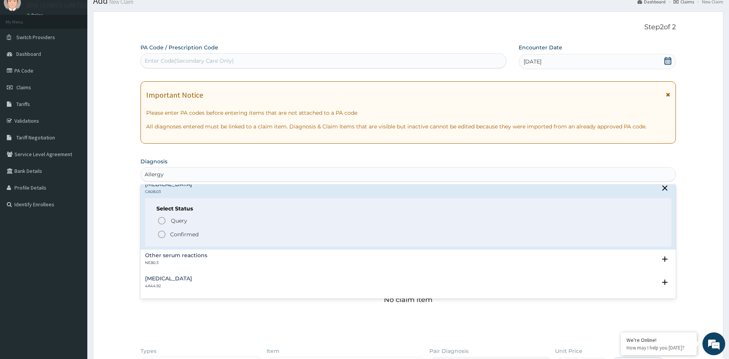
click at [164, 235] on icon "status option filled" at bounding box center [161, 234] width 9 height 9
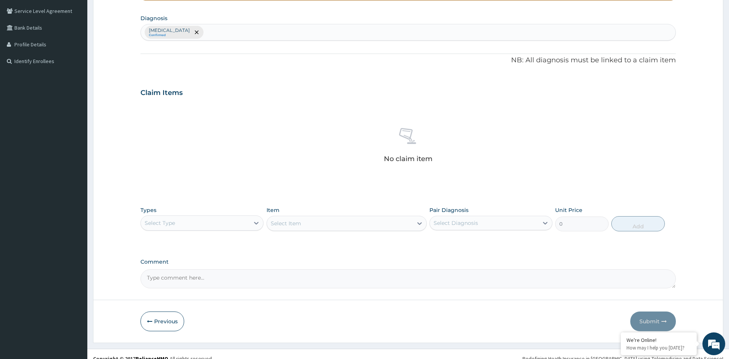
scroll to position [181, 0]
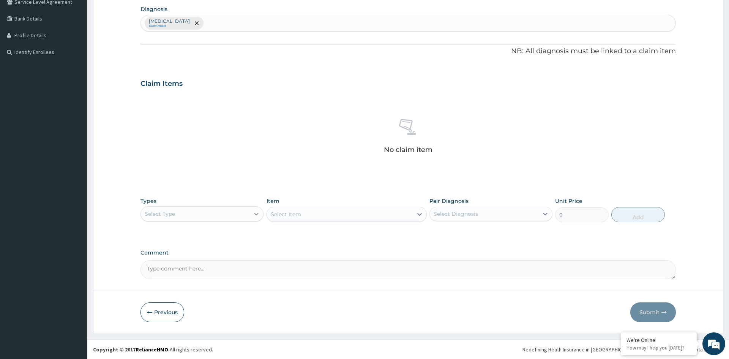
click at [251, 212] on div at bounding box center [256, 214] width 14 height 14
click at [208, 257] on div "Procedures" at bounding box center [201, 260] width 123 height 14
click at [310, 212] on div "Select Item" at bounding box center [346, 213] width 161 height 15
click at [379, 212] on div "Select Item" at bounding box center [346, 213] width 161 height 15
click at [379, 212] on div "Select Item" at bounding box center [340, 214] width 146 height 12
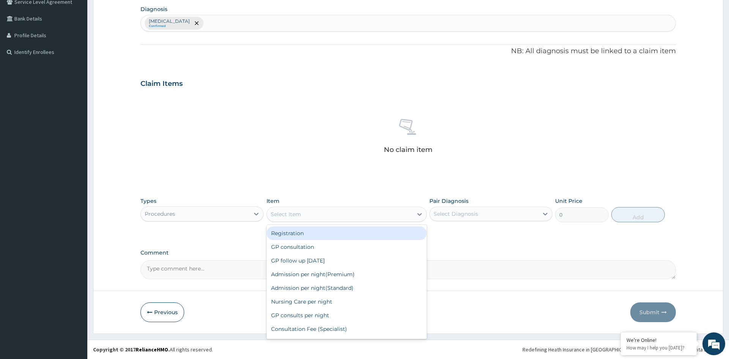
click at [354, 235] on div "Registration" at bounding box center [346, 233] width 161 height 14
type input "5500"
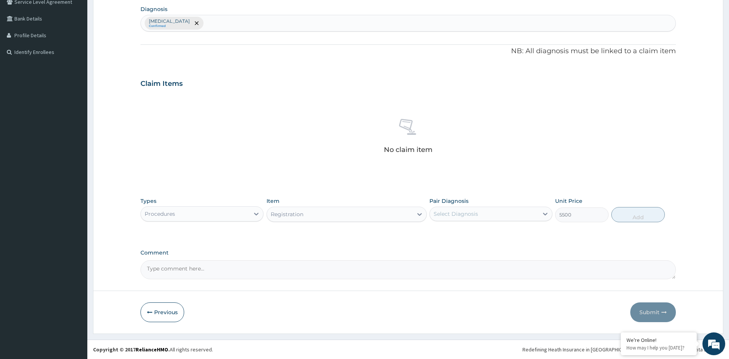
click at [479, 211] on div "Select Diagnosis" at bounding box center [484, 214] width 109 height 12
click at [472, 235] on label "Other allergic rhinitis" at bounding box center [465, 232] width 47 height 8
checkbox input "true"
click at [620, 216] on button "Add" at bounding box center [638, 214] width 54 height 15
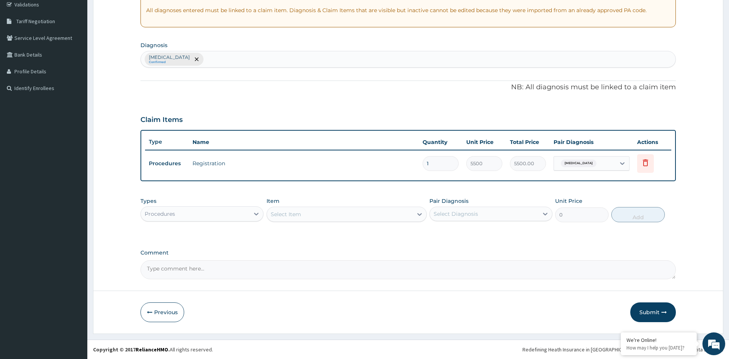
click at [328, 215] on div "Select Item" at bounding box center [340, 214] width 146 height 12
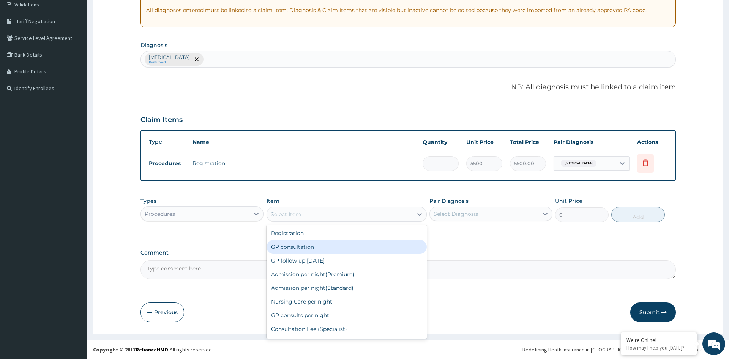
click at [310, 245] on div "GP consultation" at bounding box center [346, 247] width 161 height 14
type input "12000"
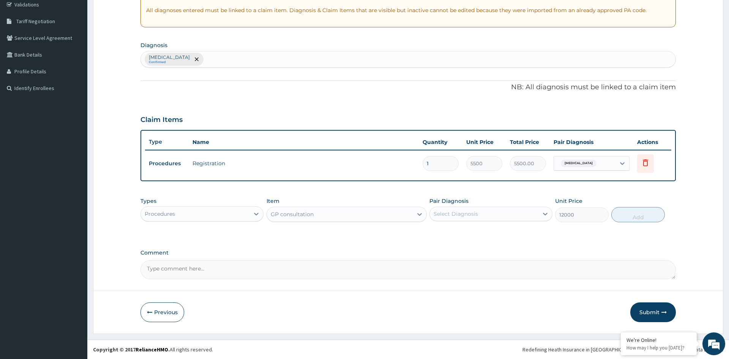
click at [534, 218] on div "Select Diagnosis" at bounding box center [484, 214] width 109 height 12
click at [517, 232] on div "Other allergic rhinitis" at bounding box center [490, 233] width 123 height 16
checkbox input "true"
click at [632, 212] on button "Add" at bounding box center [638, 214] width 54 height 15
type input "0"
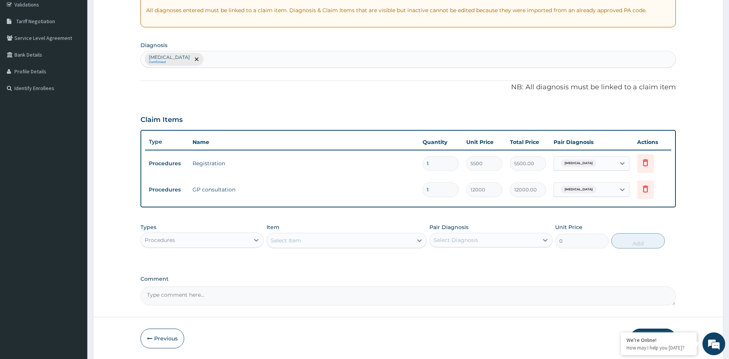
scroll to position [171, 0]
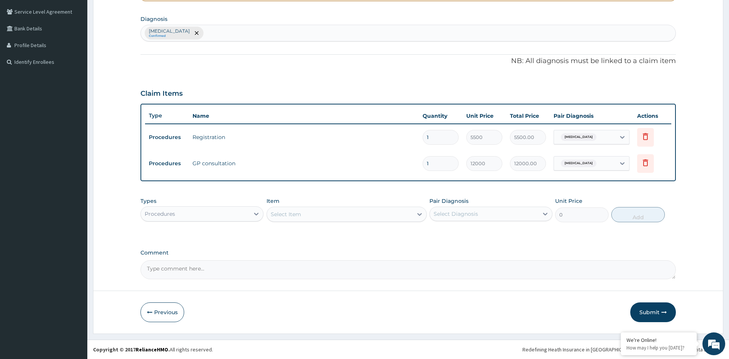
click at [219, 215] on div "Procedures" at bounding box center [195, 214] width 109 height 12
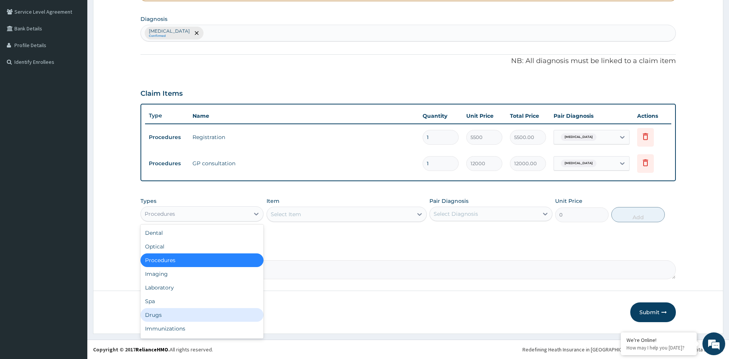
click at [193, 316] on div "Drugs" at bounding box center [201, 315] width 123 height 14
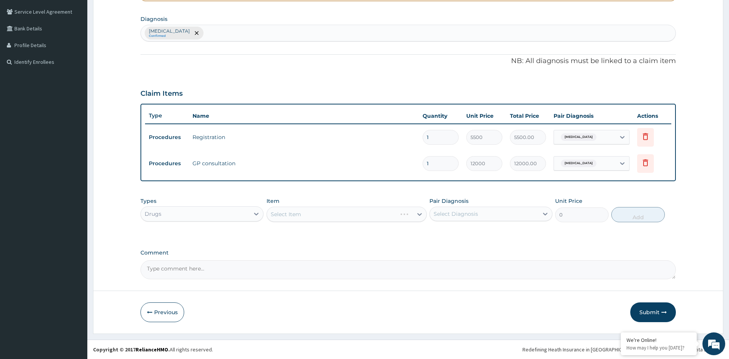
click at [332, 213] on div "Select Item" at bounding box center [346, 213] width 161 height 15
click at [308, 215] on div "Select Item" at bounding box center [340, 214] width 146 height 12
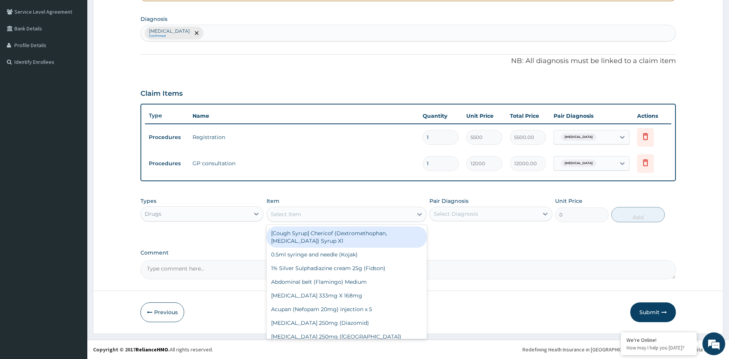
paste input "Fidvite"
type input "Fidvite"
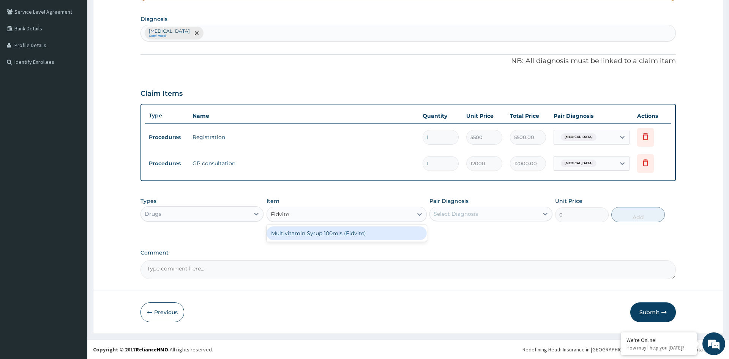
click at [332, 232] on div "Multivitamin Syrup 100mls (Fidvite)" at bounding box center [346, 233] width 161 height 14
type input "1833.33"
click at [492, 215] on div "Select Diagnosis" at bounding box center [484, 214] width 109 height 12
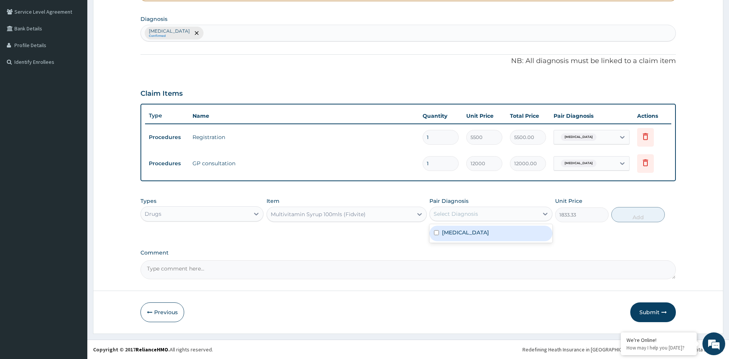
click at [479, 230] on label "Other allergic rhinitis" at bounding box center [465, 232] width 47 height 8
checkbox input "true"
click at [628, 213] on button "Add" at bounding box center [638, 214] width 54 height 15
type input "0"
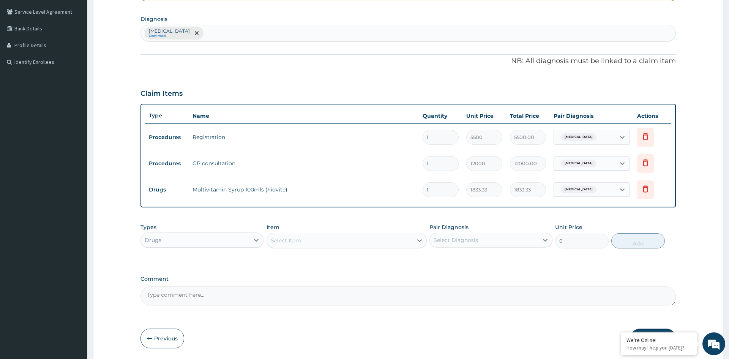
click at [369, 240] on div "Select Item" at bounding box center [340, 240] width 146 height 12
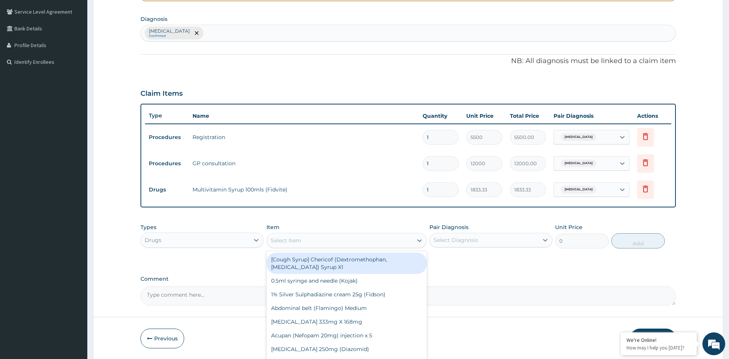
paste input "Tuxil D"
type input "Tuxil D"
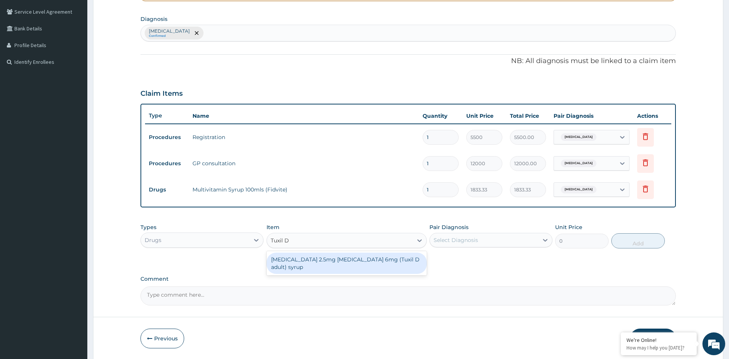
click at [354, 258] on div "Cetirizine 2.5mg ephedrine 6mg (Tuxil D adult) syrup" at bounding box center [346, 262] width 161 height 21
type input "3266.67"
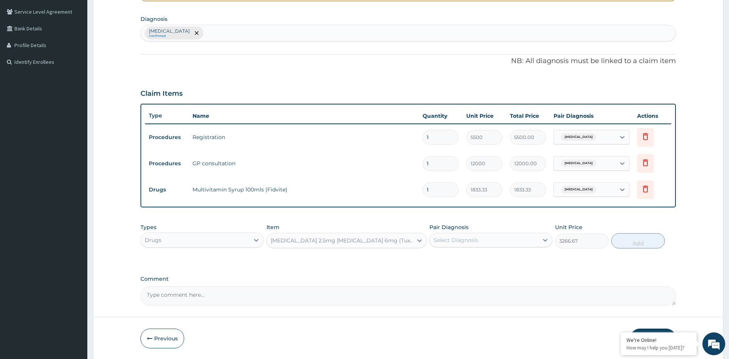
click at [476, 239] on div "Select Diagnosis" at bounding box center [455, 240] width 44 height 8
click at [467, 261] on label "Other allergic rhinitis" at bounding box center [465, 259] width 47 height 8
checkbox input "true"
click at [632, 240] on button "Add" at bounding box center [638, 240] width 54 height 15
type input "0"
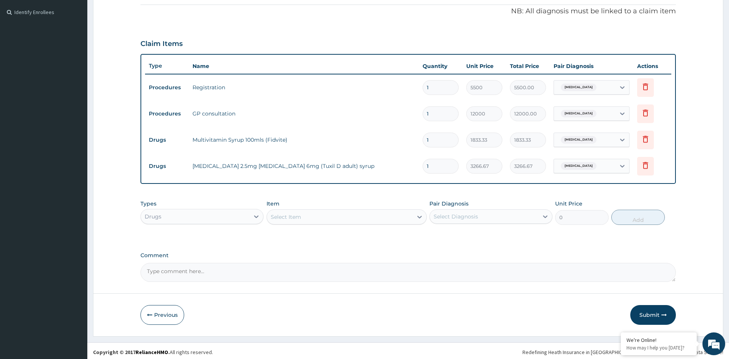
scroll to position [224, 0]
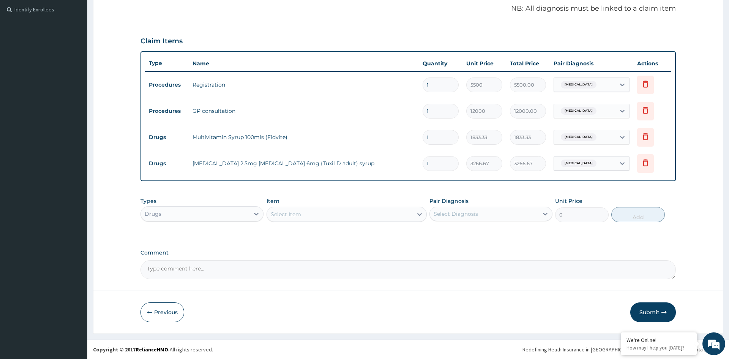
click at [328, 216] on div "Select Item" at bounding box center [340, 214] width 146 height 12
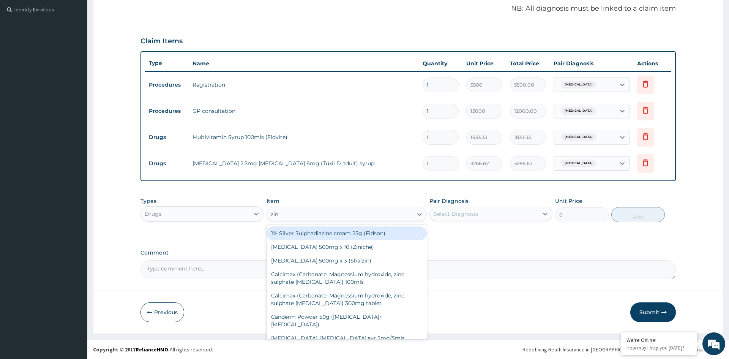
type input "zinc"
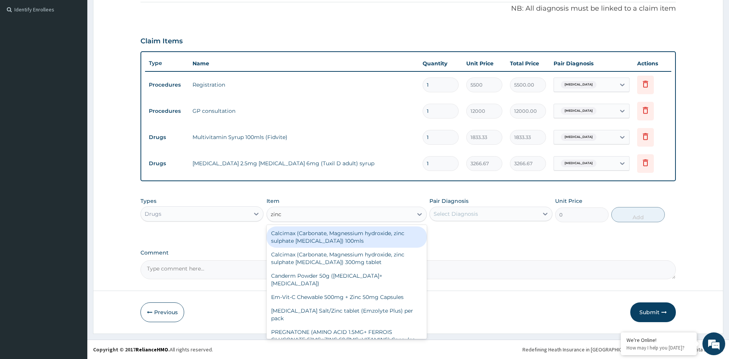
click at [339, 242] on div "Calcimax (Carbonate, Magnessium hydroxide, zinc sulphate Vitamin D3) 100mls" at bounding box center [346, 236] width 161 height 21
type input "3500"
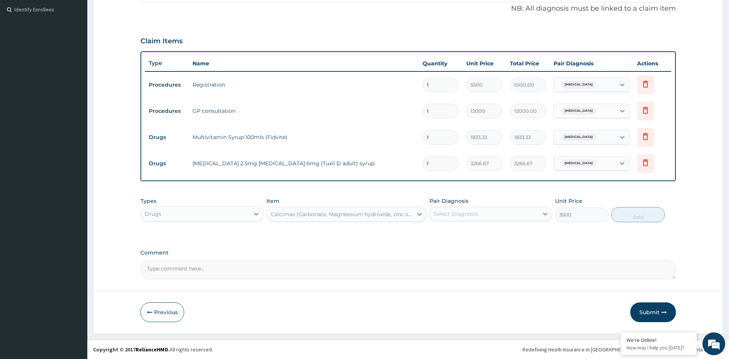
click at [333, 214] on div "Calcimax (Carbonate, Magnessium hydroxide, zinc sulphate Vitamin D3) 100mls" at bounding box center [342, 214] width 143 height 8
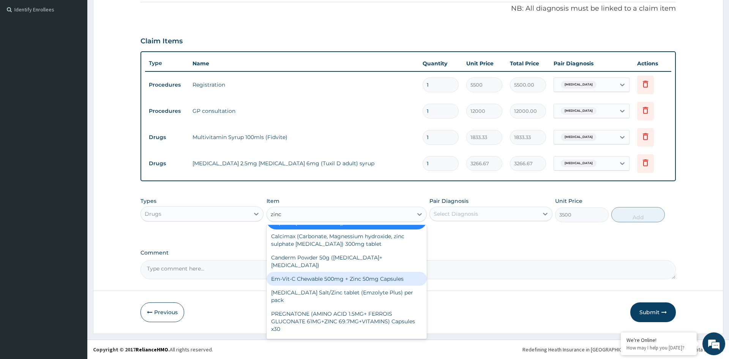
scroll to position [19, 0]
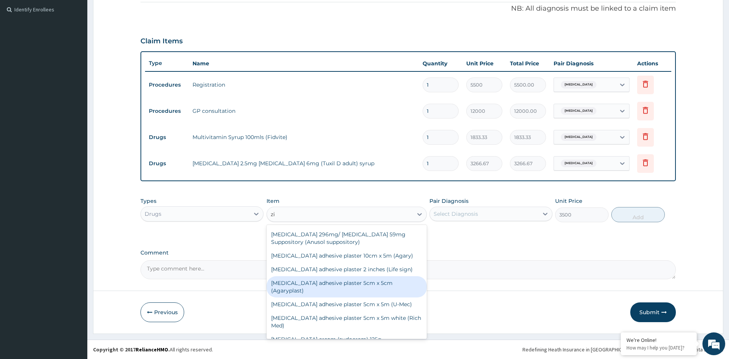
type input "z"
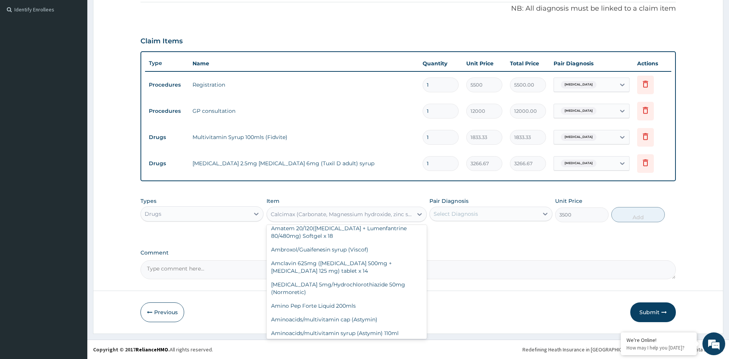
scroll to position [25756, 0]
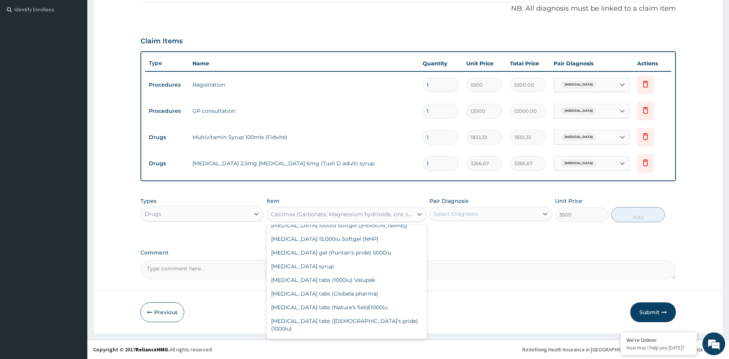
paste input "Emzor"
type input "Emzor"
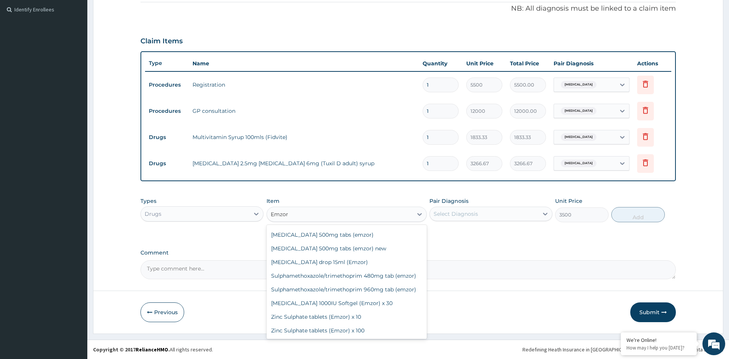
scroll to position [258, 0]
click at [302, 314] on div "Zinc Sulphate tablets (Emzor) x 10" at bounding box center [346, 317] width 161 height 14
type input "56.67"
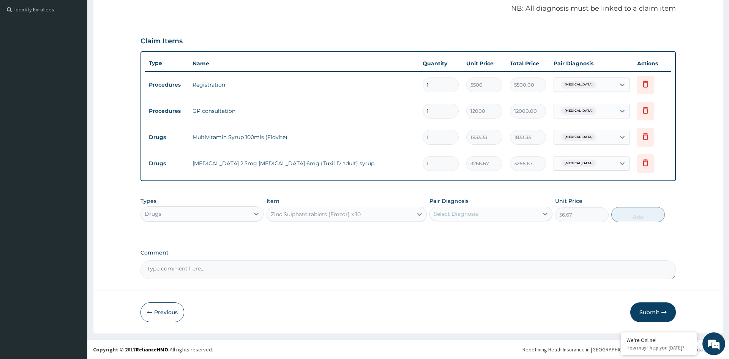
click at [332, 212] on div "Zinc Sulphate tablets (Emzor) x 10" at bounding box center [316, 214] width 90 height 8
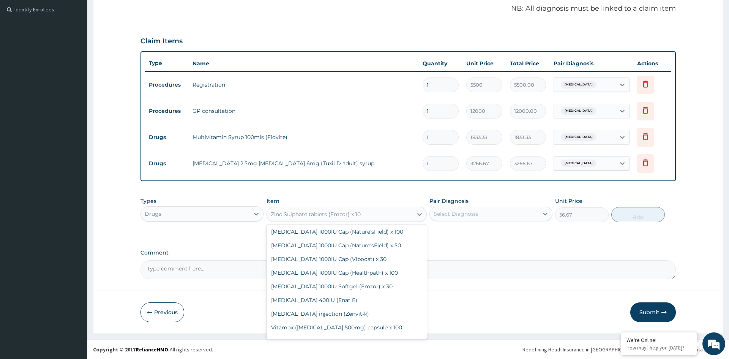
paste input "Emzor"
type input "Emzor"
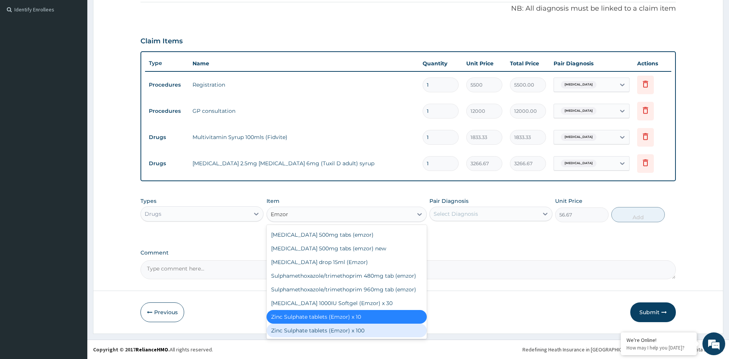
click at [312, 329] on div "Zinc Sulphate tablets (Emzor) x 100" at bounding box center [346, 330] width 161 height 14
type input "390"
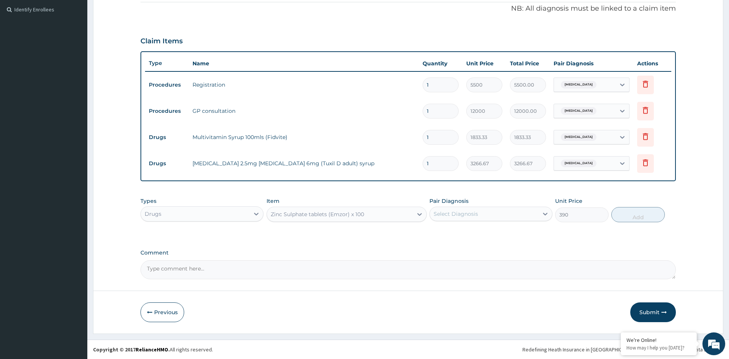
click at [474, 210] on div "Select Diagnosis" at bounding box center [455, 214] width 44 height 8
click at [481, 236] on div "Other allergic rhinitis" at bounding box center [490, 233] width 123 height 16
checkbox input "true"
click at [624, 211] on button "Add" at bounding box center [638, 214] width 54 height 15
type input "0"
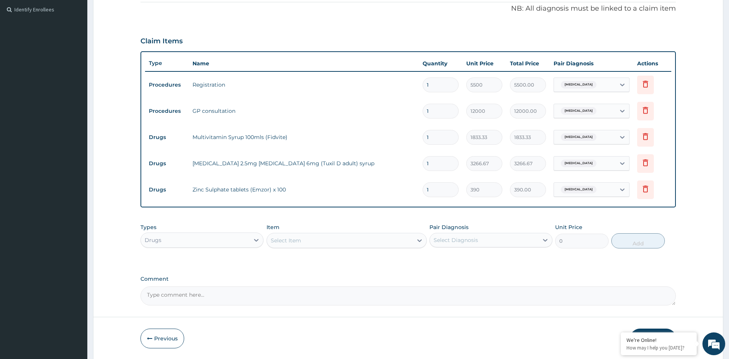
type input "10"
type input "3900.00"
type input "10"
click at [362, 247] on div "Select Item" at bounding box center [346, 240] width 161 height 15
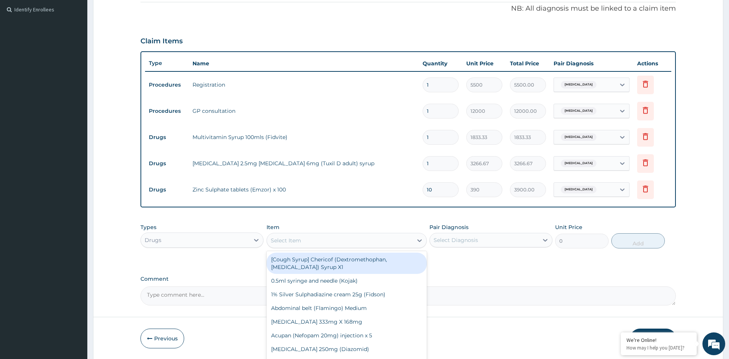
paste input "Sudocream"
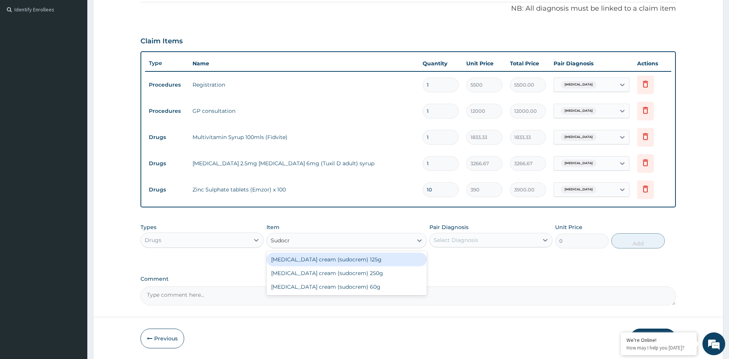
type input "Sudoc"
click at [343, 260] on div "Zinc oxide cream (sudocrem) 125g" at bounding box center [346, 259] width 161 height 14
type input "8000"
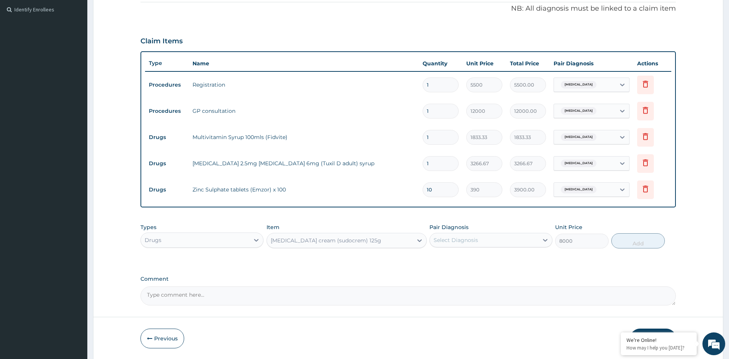
click at [447, 239] on div "Select Diagnosis" at bounding box center [455, 240] width 44 height 8
click at [457, 260] on label "Other allergic rhinitis" at bounding box center [465, 259] width 47 height 8
checkbox input "true"
click at [645, 237] on button "Add" at bounding box center [638, 240] width 54 height 15
type input "0"
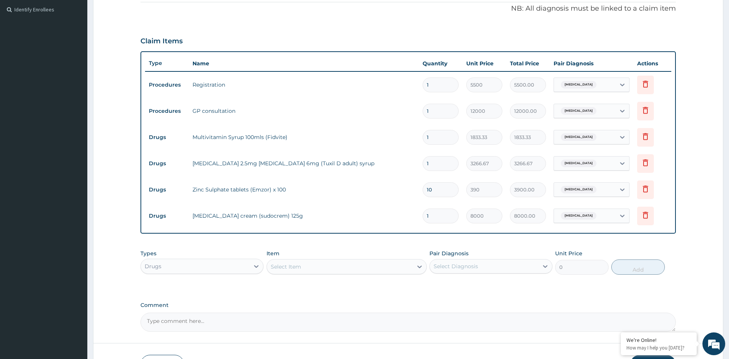
click at [350, 262] on div "Select Item" at bounding box center [340, 266] width 146 height 12
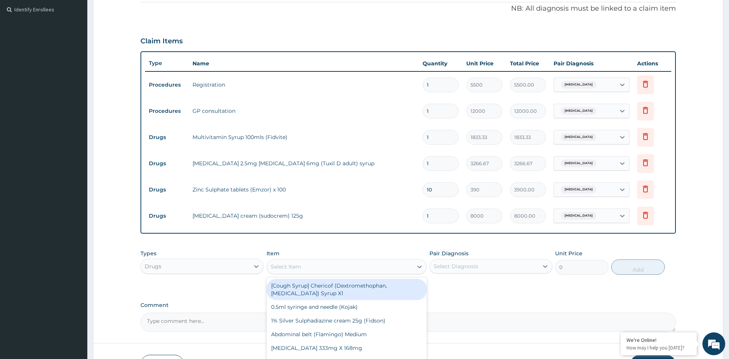
paste input "Bioflor"
type input "Bioflor"
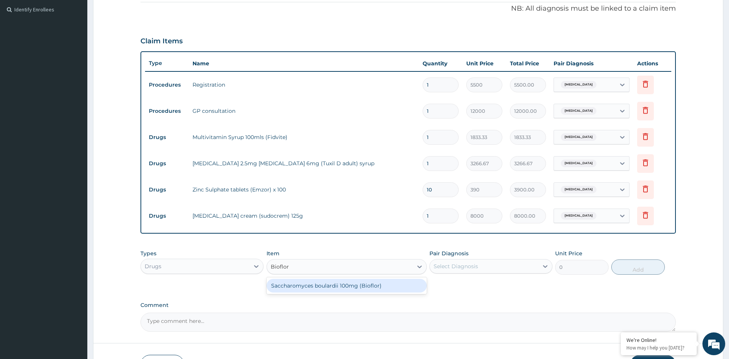
click at [328, 284] on div "Saccharomyces boulardii 100mg (Bioflor)" at bounding box center [346, 286] width 161 height 14
type input "1350"
click at [486, 265] on div "Select Diagnosis" at bounding box center [484, 266] width 109 height 12
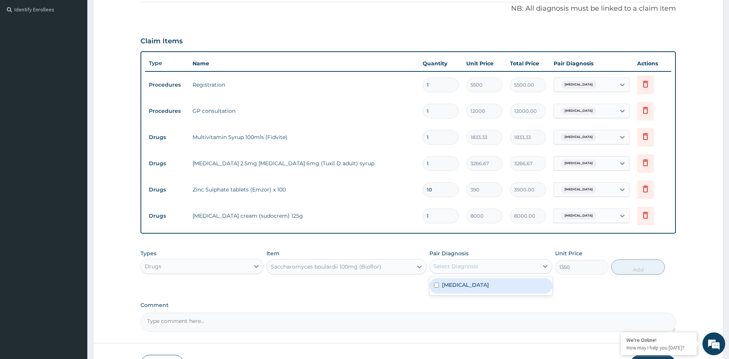
click at [489, 282] on label "Other allergic rhinitis" at bounding box center [465, 285] width 47 height 8
checkbox input "true"
click at [639, 268] on button "Add" at bounding box center [638, 266] width 54 height 15
type input "0"
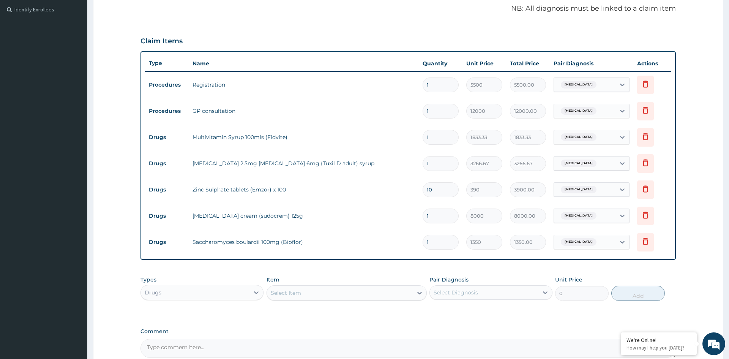
type input "0.00"
type input "4"
type input "5400.00"
type input "4"
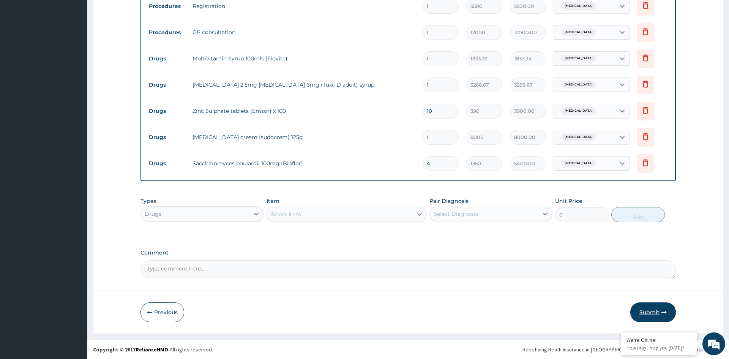
click at [654, 310] on button "Submit" at bounding box center [653, 312] width 46 height 20
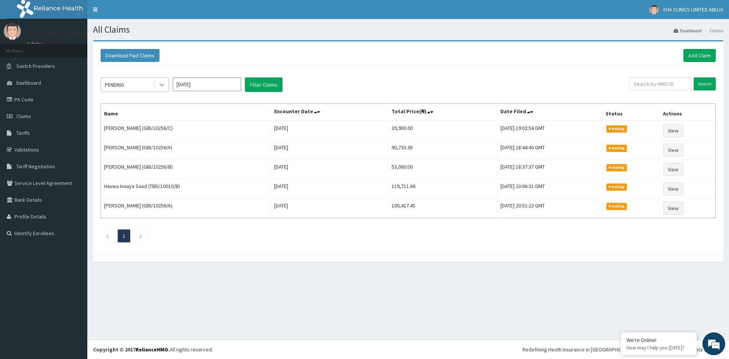
click at [161, 83] on icon at bounding box center [162, 85] width 8 height 8
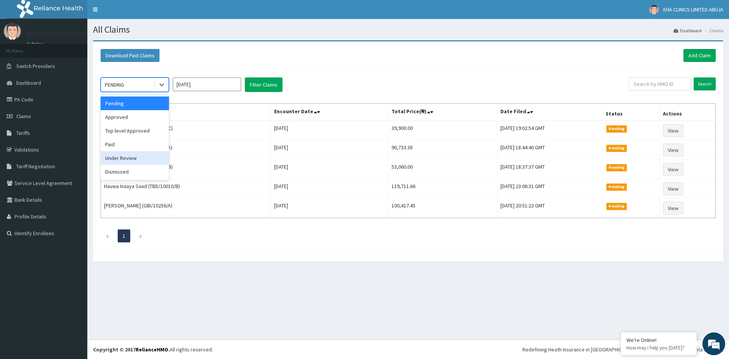
click at [139, 161] on div "Under Review" at bounding box center [135, 158] width 68 height 14
